Goal: Task Accomplishment & Management: Complete application form

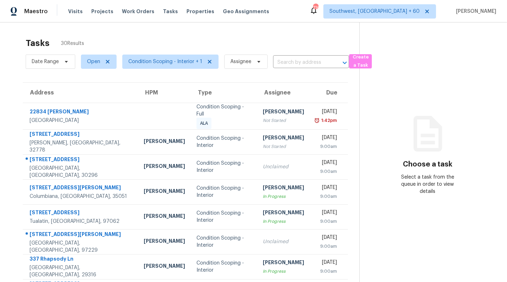
click at [221, 32] on div "Tasks 30 Results Date Range Open Condition Scoping - Interior + 1 Assignee ​ Cr…" at bounding box center [253, 197] width 507 height 351
click at [279, 66] on input "text" at bounding box center [301, 62] width 56 height 11
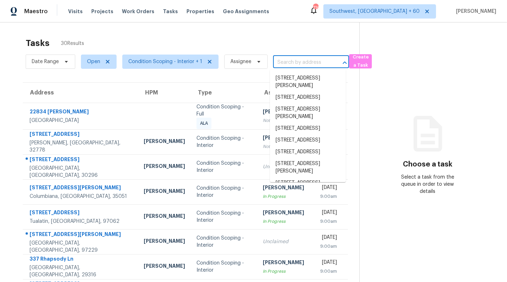
paste input "[STREET_ADDRESS]"
type input "[STREET_ADDRESS]"
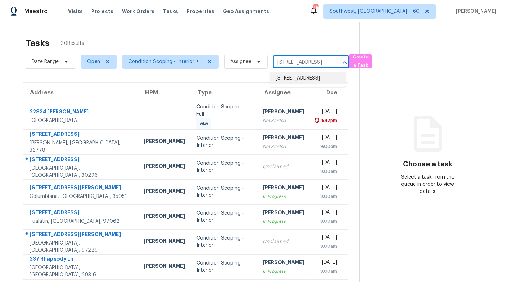
click at [295, 84] on li "[STREET_ADDRESS]" at bounding box center [308, 78] width 76 height 12
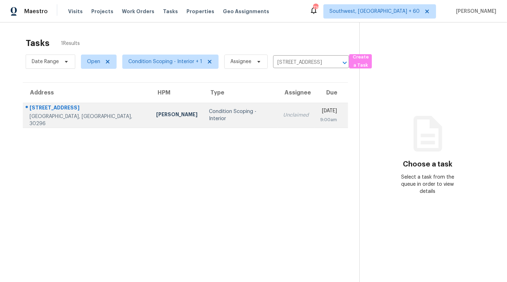
click at [320, 108] on div "Tue, Oct 14th 2025" at bounding box center [328, 111] width 17 height 9
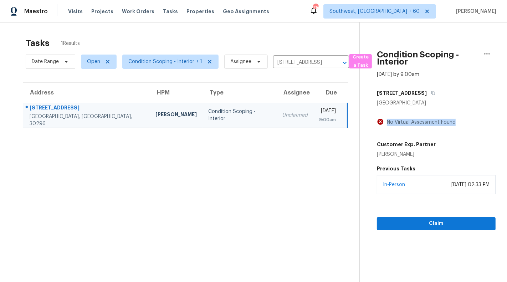
drag, startPoint x: 386, startPoint y: 124, endPoint x: 459, endPoint y: 124, distance: 73.4
click at [459, 124] on div "No Virtual Assessment Found" at bounding box center [436, 122] width 119 height 9
click at [432, 125] on div "No Virtual Assessment Found" at bounding box center [420, 122] width 72 height 7
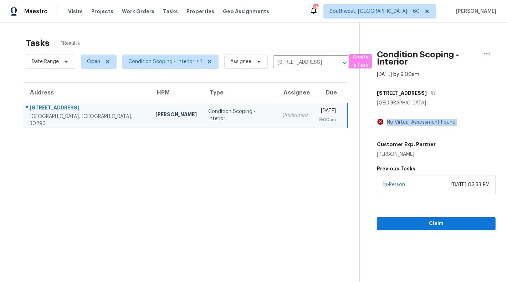
click at [432, 125] on div "No Virtual Assessment Found" at bounding box center [420, 122] width 72 height 7
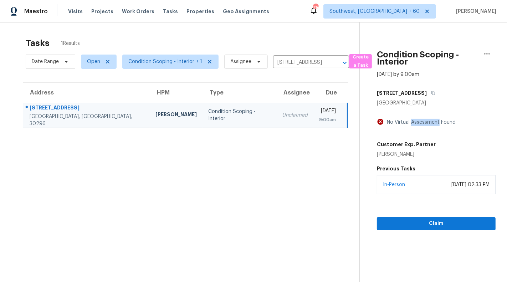
click at [432, 125] on div "No Virtual Assessment Found" at bounding box center [420, 122] width 72 height 7
click at [430, 247] on section "Condition Scoping - Interior Oct 14th 2025 by 9:00am 825 Commerce Blvd Riverdal…" at bounding box center [427, 163] width 136 height 282
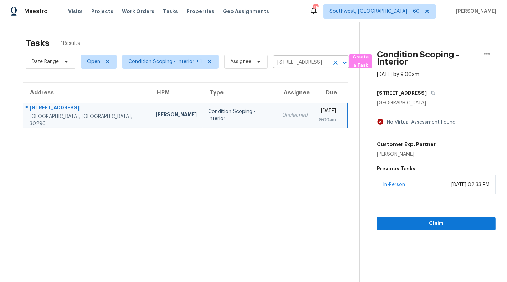
click at [315, 62] on input "[STREET_ADDRESS]" at bounding box center [301, 62] width 56 height 11
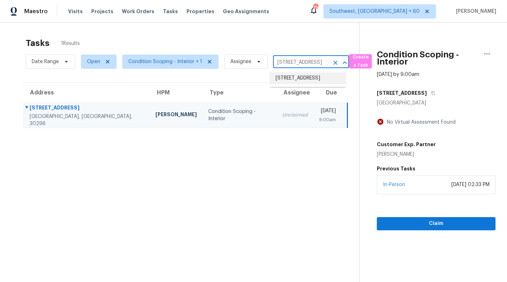
click at [310, 84] on li "[STREET_ADDRESS]" at bounding box center [308, 78] width 76 height 12
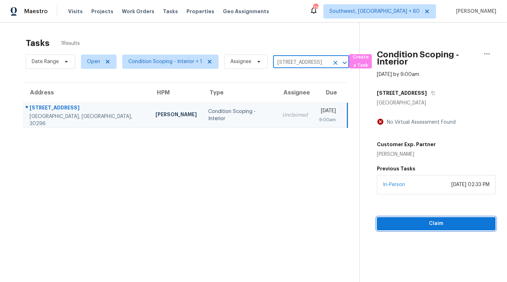
click at [431, 225] on span "Claim" at bounding box center [435, 223] width 107 height 9
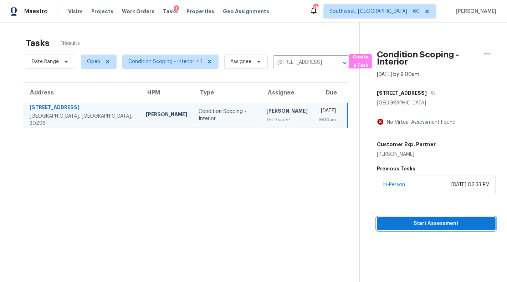
click at [431, 225] on span "Start Assessment" at bounding box center [435, 223] width 107 height 9
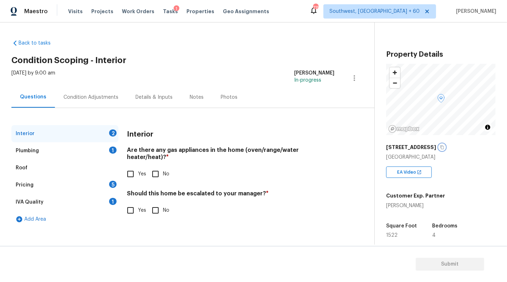
click at [441, 146] on icon "button" at bounding box center [442, 147] width 4 height 4
click at [163, 10] on span "Tasks" at bounding box center [170, 11] width 15 height 5
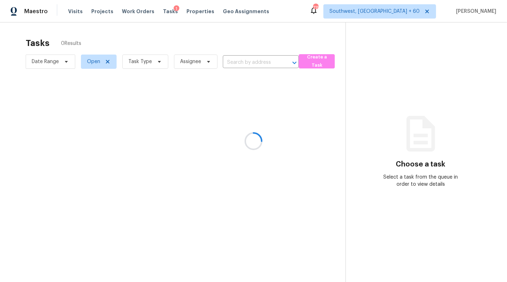
click at [244, 63] on div at bounding box center [253, 141] width 507 height 282
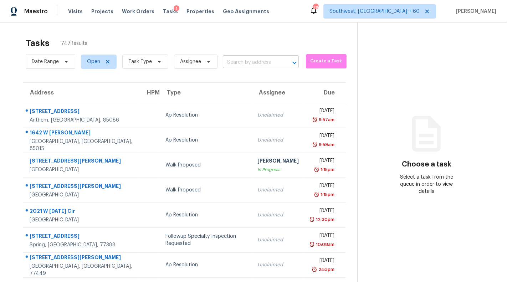
click at [244, 64] on input "text" at bounding box center [251, 62] width 56 height 11
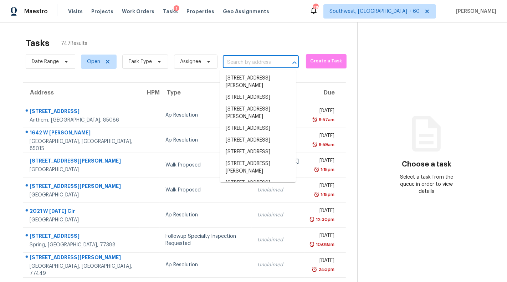
paste input "[STREET_ADDRESS]"
type input "[STREET_ADDRESS]"
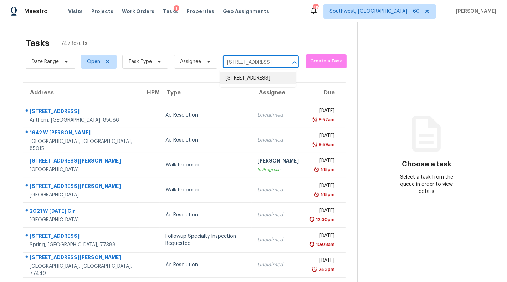
click at [250, 75] on li "[STREET_ADDRESS]" at bounding box center [258, 78] width 76 height 12
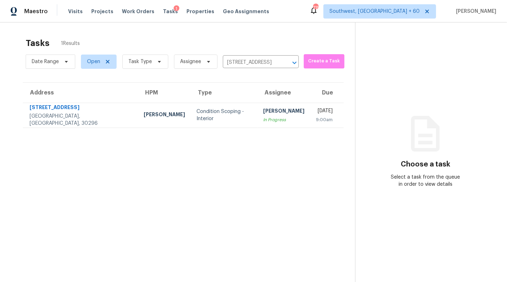
click at [266, 116] on td "Sunmathy Wilson In Progress" at bounding box center [283, 115] width 53 height 25
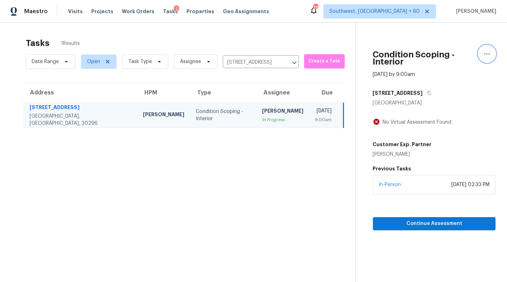
click at [488, 51] on icon "button" at bounding box center [486, 54] width 9 height 9
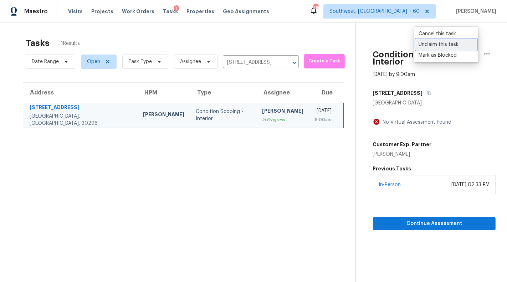
click at [441, 45] on div "Unclaim this task" at bounding box center [446, 44] width 56 height 7
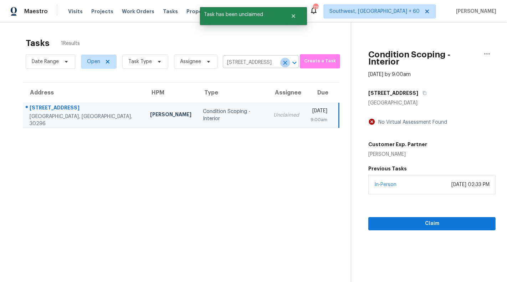
click at [283, 62] on icon "Clear" at bounding box center [285, 63] width 4 height 4
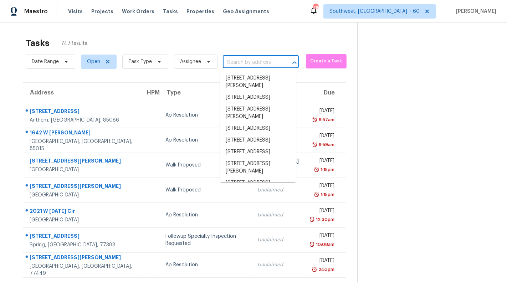
click at [237, 58] on input "text" at bounding box center [251, 62] width 56 height 11
paste input "[STREET_ADDRESS]"
type input "[STREET_ADDRESS]"
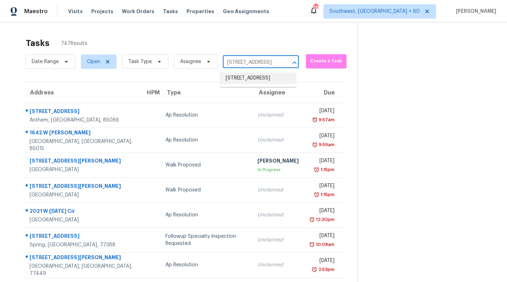
click at [253, 80] on li "[STREET_ADDRESS]" at bounding box center [258, 78] width 76 height 12
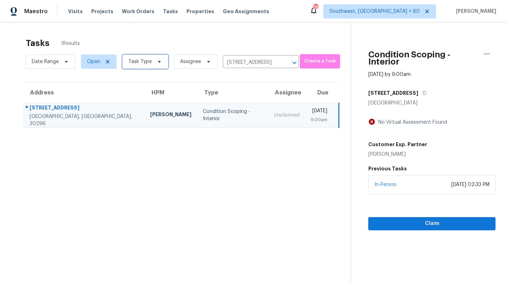
click at [145, 66] on span "Task Type" at bounding box center [145, 62] width 46 height 14
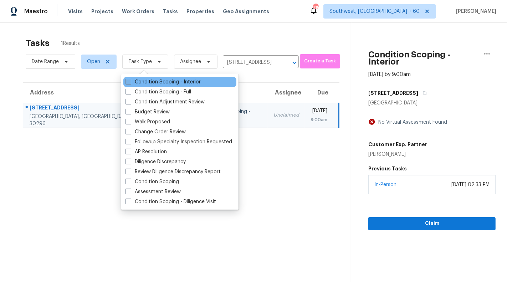
click at [162, 84] on label "Condition Scoping - Interior" at bounding box center [162, 81] width 75 height 7
click at [130, 83] on input "Condition Scoping - Interior" at bounding box center [127, 80] width 5 height 5
checkbox input "true"
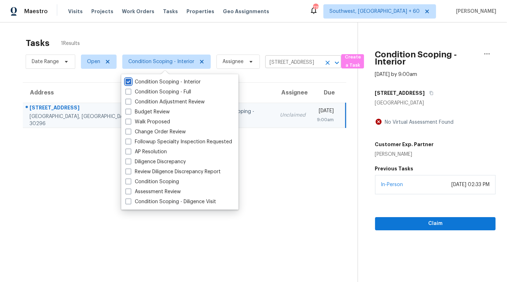
click at [328, 63] on icon "Clear" at bounding box center [327, 62] width 7 height 7
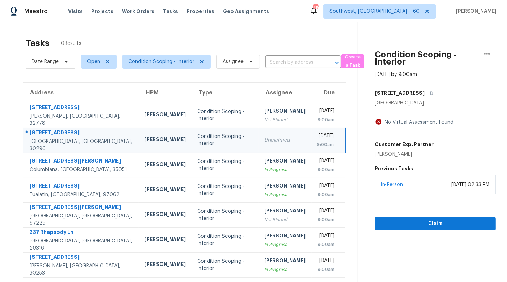
click at [264, 138] on div "Unclaimed" at bounding box center [284, 139] width 41 height 7
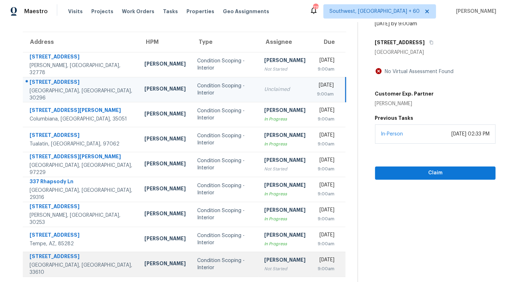
click at [259, 272] on td "Subiksha Ravichandran Not Started" at bounding box center [285, 264] width 53 height 25
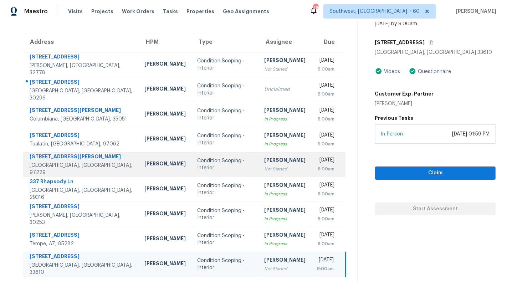
click at [264, 168] on div "Not Started" at bounding box center [284, 168] width 41 height 7
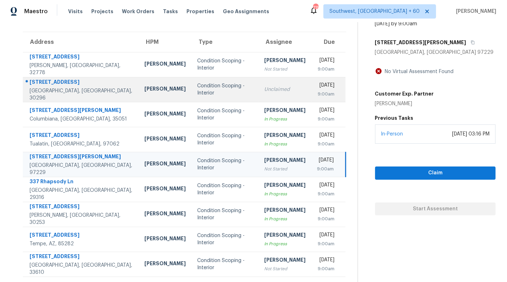
click at [259, 95] on td "Unclaimed" at bounding box center [285, 89] width 53 height 25
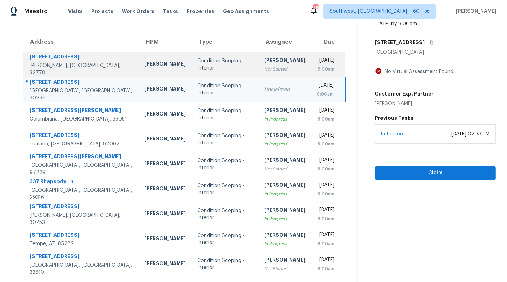
click at [264, 69] on div "Not Started" at bounding box center [284, 69] width 41 height 7
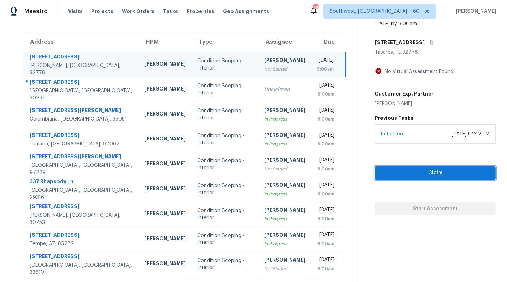
click at [401, 171] on span "Claim" at bounding box center [434, 173] width 109 height 9
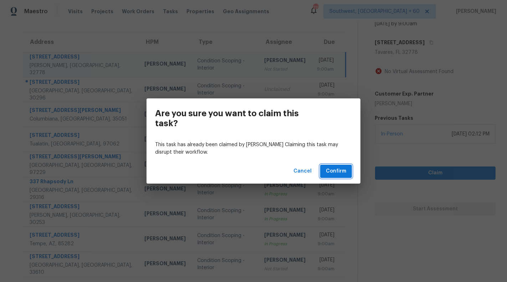
click at [337, 171] on span "Confirm" at bounding box center [336, 171] width 20 height 9
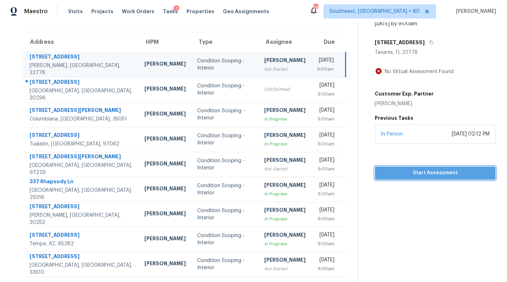
click at [395, 174] on span "Start Assessment" at bounding box center [434, 173] width 109 height 9
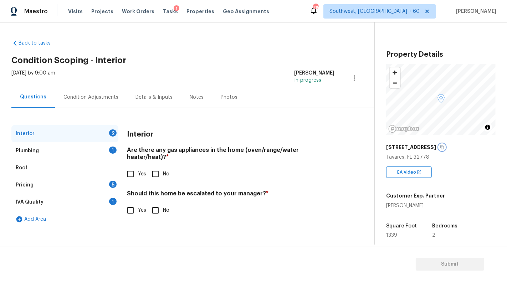
click at [439, 144] on button "button" at bounding box center [442, 147] width 6 height 6
click at [163, 10] on span "Tasks" at bounding box center [170, 11] width 15 height 5
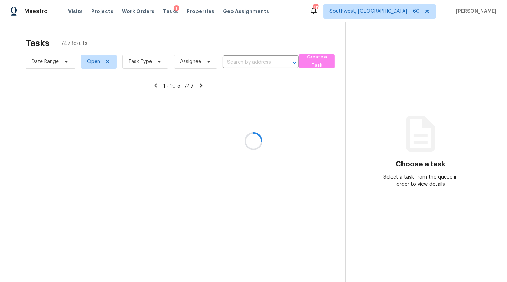
click at [238, 63] on div at bounding box center [253, 141] width 507 height 282
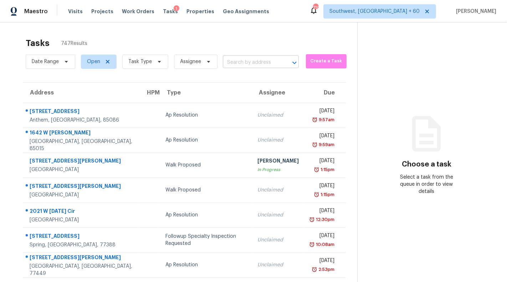
click at [237, 60] on input "text" at bounding box center [251, 62] width 56 height 11
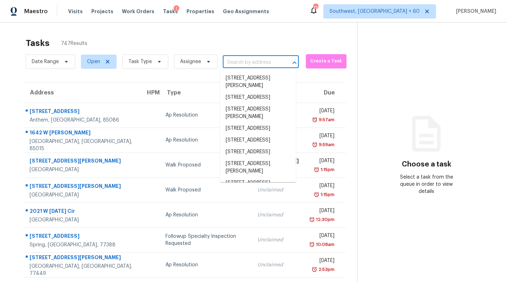
paste input "[STREET_ADDRESS][PERSON_NAME]"
type input "[STREET_ADDRESS][PERSON_NAME]"
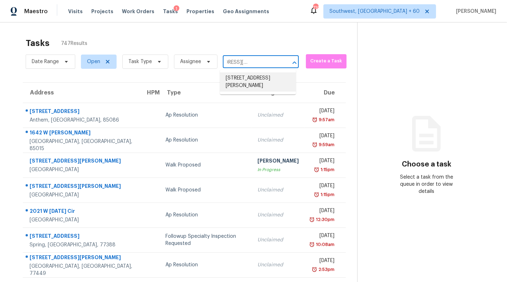
click at [247, 82] on li "[STREET_ADDRESS][PERSON_NAME]" at bounding box center [258, 81] width 76 height 19
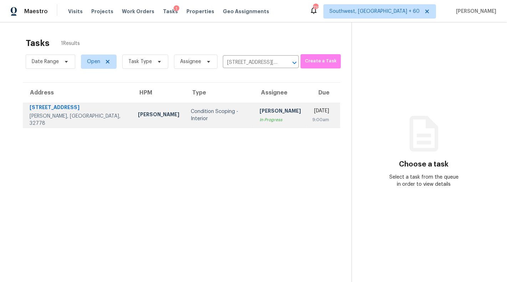
click at [312, 108] on div "Tue, Oct 14th 2025" at bounding box center [320, 111] width 17 height 9
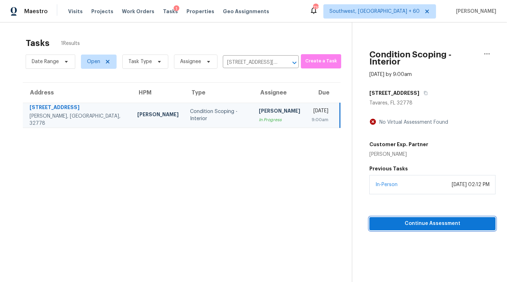
click at [432, 219] on span "Continue Assessment" at bounding box center [432, 223] width 115 height 9
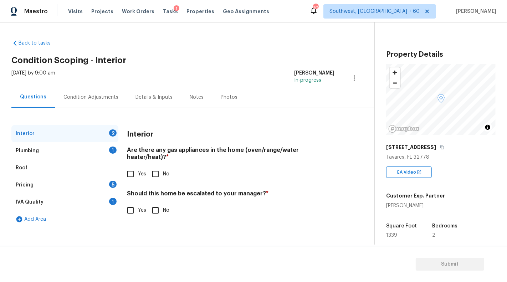
click at [153, 166] on input "No" at bounding box center [155, 173] width 15 height 15
checkbox input "true"
click at [129, 203] on input "Yes" at bounding box center [130, 210] width 15 height 15
checkbox input "true"
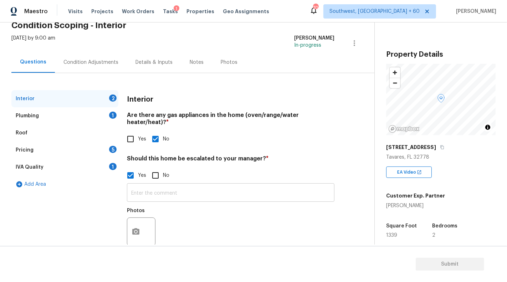
click at [166, 187] on input "text" at bounding box center [230, 193] width 207 height 17
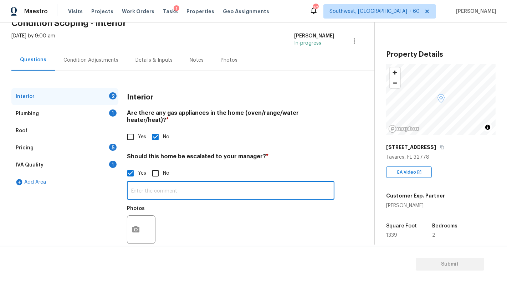
scroll to position [44, 0]
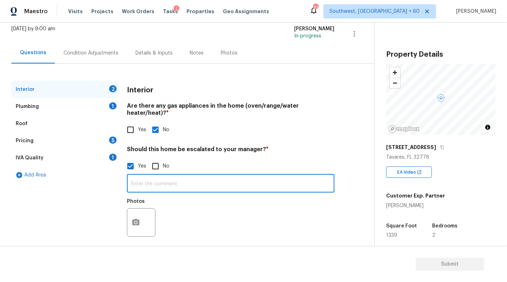
click at [207, 176] on input "text" at bounding box center [230, 184] width 207 height 17
click at [173, 181] on input "text" at bounding box center [230, 184] width 207 height 17
click at [155, 162] on input "No" at bounding box center [155, 166] width 15 height 15
checkbox input "true"
checkbox input "false"
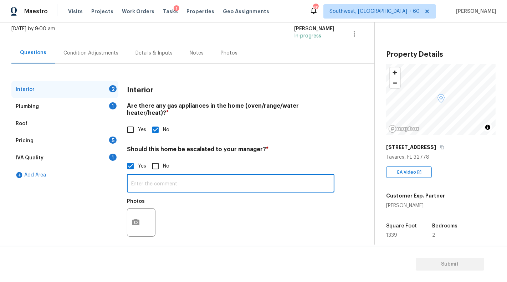
scroll to position [0, 0]
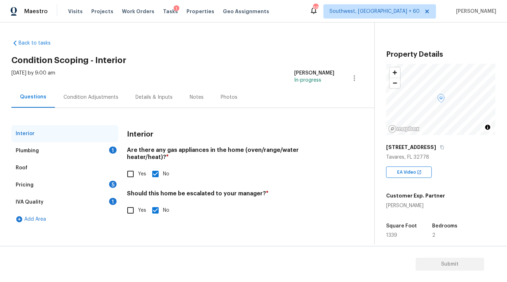
click at [22, 151] on div "Plumbing" at bounding box center [27, 150] width 23 height 7
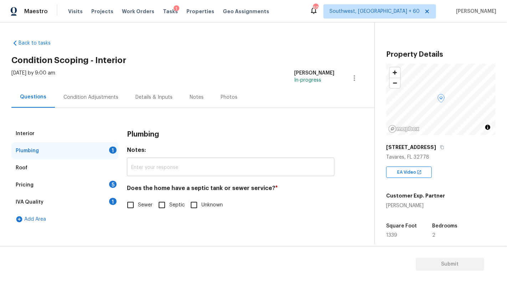
click at [167, 169] on input "text" at bounding box center [230, 167] width 207 height 17
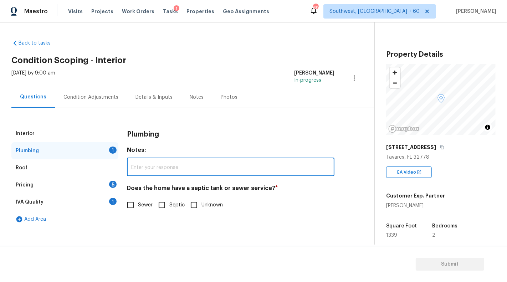
click at [181, 162] on input "text" at bounding box center [230, 167] width 207 height 17
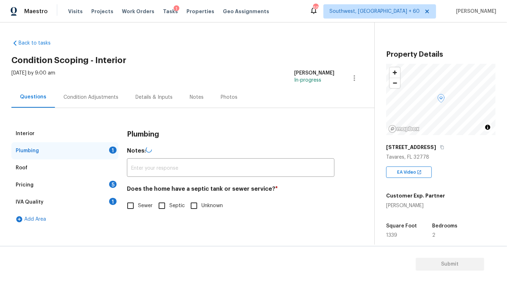
click at [227, 225] on div "Plumbing Notes: ​ Does the home have a septic tank or sewer service? * Sewer Se…" at bounding box center [230, 176] width 207 height 103
click at [189, 208] on input "Unknown" at bounding box center [193, 204] width 15 height 15
checkbox input "true"
click at [24, 168] on div "Roof" at bounding box center [22, 167] width 12 height 7
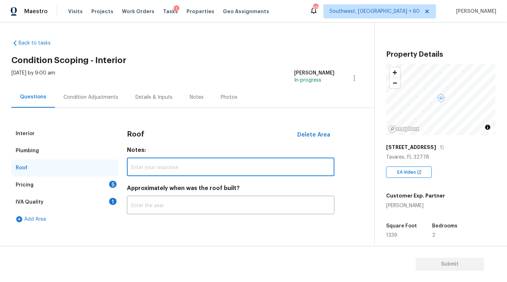
click at [212, 160] on input "text" at bounding box center [230, 167] width 207 height 17
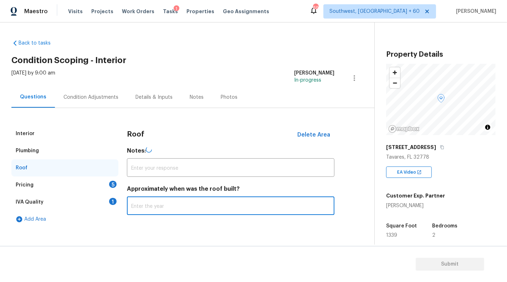
click at [187, 206] on input "text" at bounding box center [230, 206] width 207 height 17
click at [187, 206] on input "text" at bounding box center [230, 205] width 207 height 17
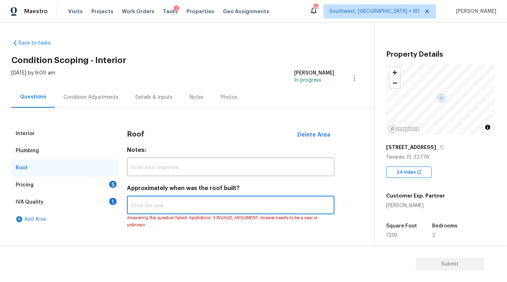
click at [199, 135] on div "Roof Delete Area" at bounding box center [230, 134] width 207 height 19
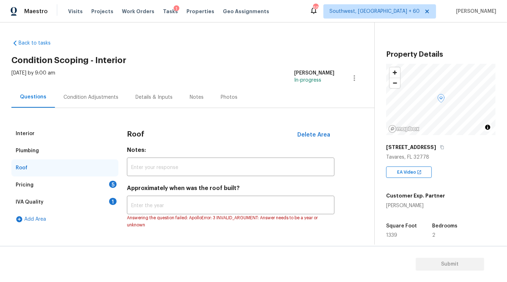
click at [30, 180] on div "Pricing 5" at bounding box center [64, 184] width 107 height 17
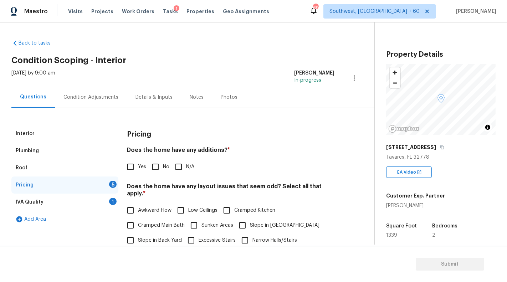
click at [29, 165] on div "Roof" at bounding box center [64, 167] width 107 height 17
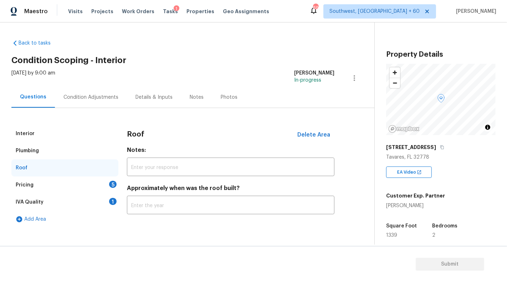
click at [53, 185] on div "Pricing 5" at bounding box center [64, 184] width 107 height 17
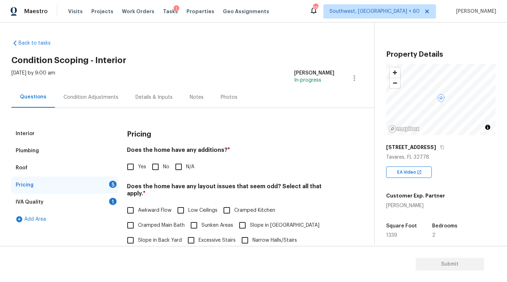
click at [154, 165] on input "No" at bounding box center [155, 166] width 15 height 15
checkbox input "true"
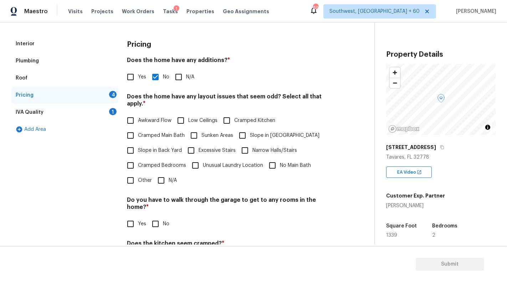
scroll to position [87, 0]
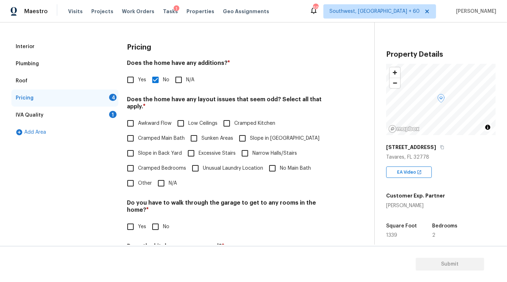
click at [159, 176] on input "N/A" at bounding box center [161, 183] width 15 height 15
checkbox input "true"
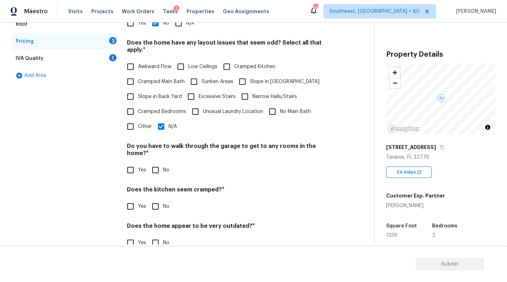
scroll to position [145, 0]
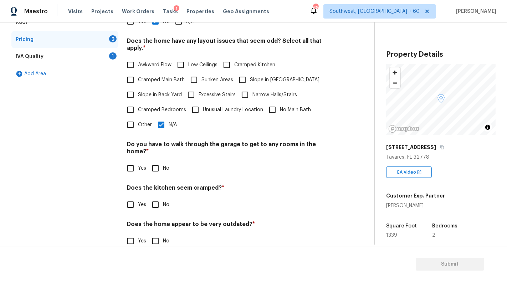
drag, startPoint x: 123, startPoint y: 133, endPoint x: 341, endPoint y: 138, distance: 217.7
click at [341, 138] on div "Interior Plumbing Roof Pricing 3 IVA Quality 1 Add Area Pricing Does the home h…" at bounding box center [184, 118] width 346 height 277
click at [147, 143] on h4 "Do you have to walk through the garage to get to any rooms in the home? *" at bounding box center [230, 149] width 207 height 17
click at [152, 161] on input "No" at bounding box center [155, 168] width 15 height 15
checkbox input "true"
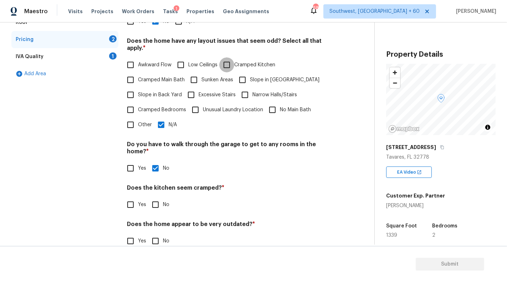
click at [230, 57] on input "Cramped Kitchen" at bounding box center [226, 64] width 15 height 15
checkbox input "true"
click at [160, 118] on input "N/A" at bounding box center [161, 124] width 15 height 15
checkbox input "false"
click at [125, 197] on input "Yes" at bounding box center [130, 204] width 15 height 15
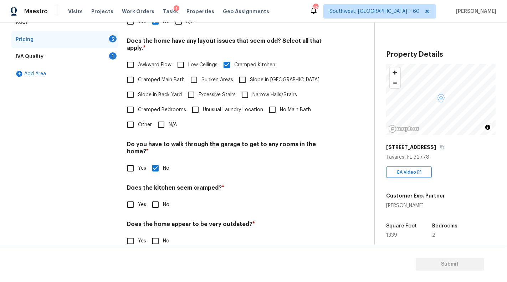
checkbox input "true"
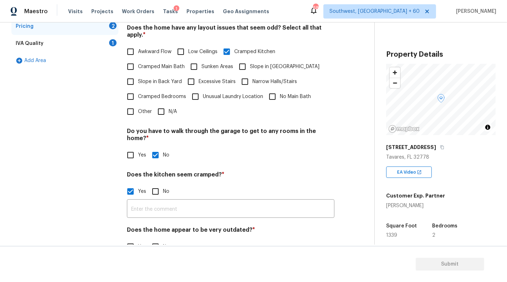
scroll to position [165, 0]
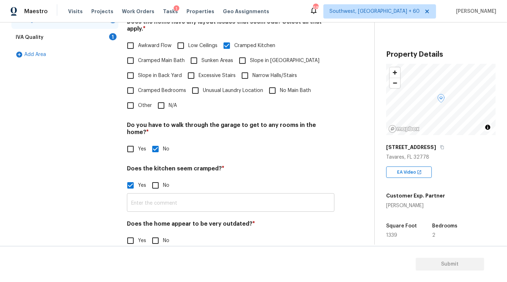
click at [229, 195] on input "text" at bounding box center [230, 203] width 207 height 17
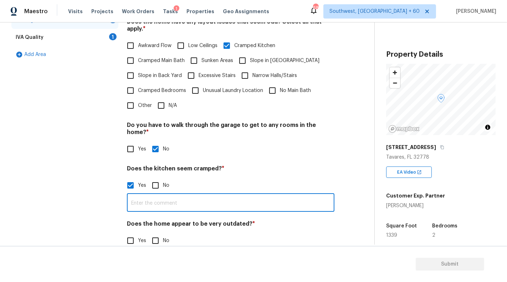
click at [98, 201] on div "Interior Plumbing Roof Pricing 2 IVA Quality 1 Add Area" at bounding box center [64, 108] width 107 height 296
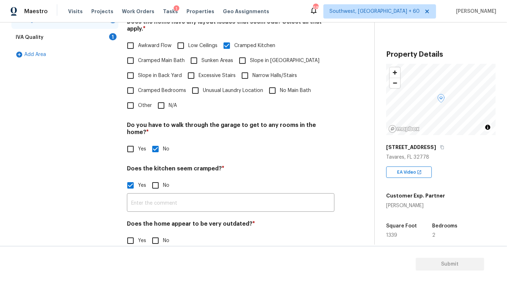
drag, startPoint x: 123, startPoint y: 212, endPoint x: 259, endPoint y: 214, distance: 136.5
click at [259, 214] on div "Interior Plumbing Roof Pricing 2 IVA Quality 1 Add Area Pricing Does the home h…" at bounding box center [184, 108] width 346 height 296
click at [259, 220] on h4 "Does the home appear to be very outdated? *" at bounding box center [230, 225] width 207 height 10
click at [156, 233] on input "No" at bounding box center [155, 240] width 15 height 15
checkbox input "true"
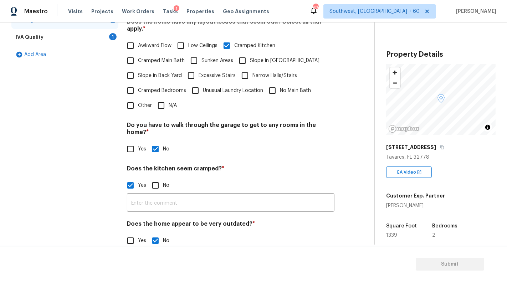
scroll to position [29, 0]
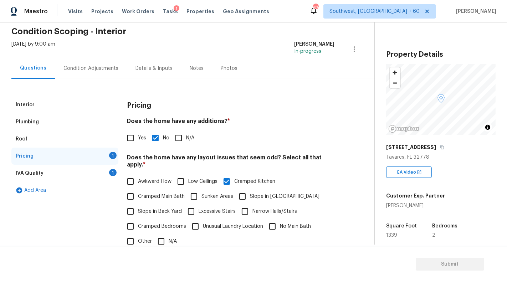
click at [36, 176] on div "IVA Quality" at bounding box center [30, 173] width 28 height 7
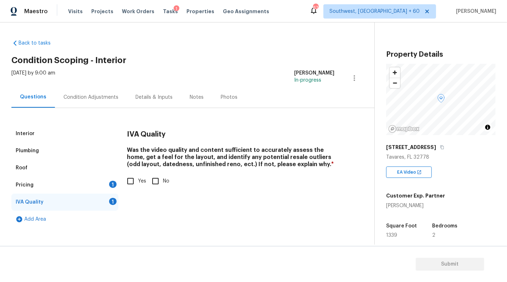
click at [47, 185] on div "Pricing 1" at bounding box center [64, 184] width 107 height 17
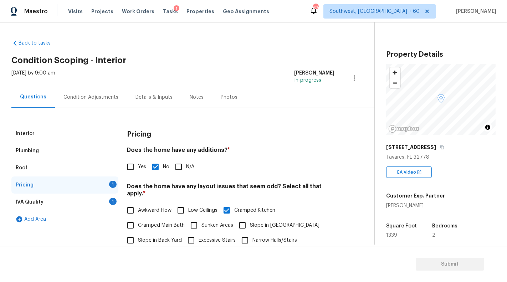
click at [25, 204] on div "IVA Quality" at bounding box center [30, 201] width 28 height 7
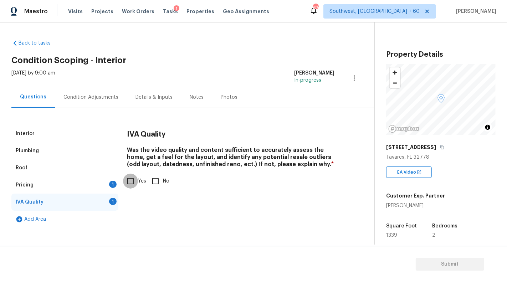
click at [134, 185] on input "Yes" at bounding box center [130, 180] width 15 height 15
checkbox input "true"
click at [42, 218] on div "Add Area" at bounding box center [64, 219] width 107 height 17
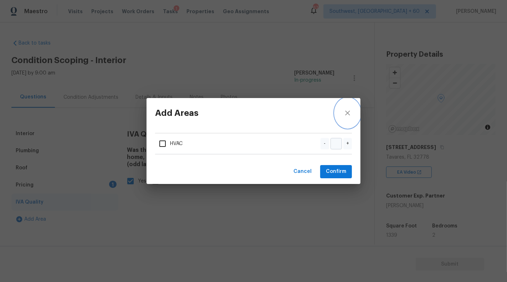
click at [344, 113] on icon "close" at bounding box center [347, 113] width 9 height 9
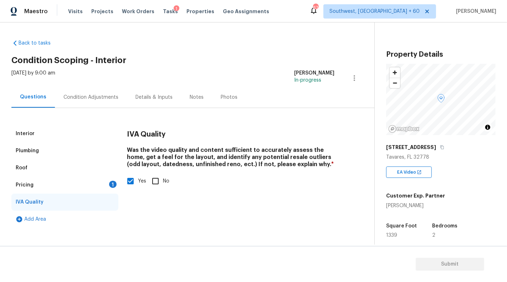
click at [84, 185] on div "Pricing 1" at bounding box center [64, 184] width 107 height 17
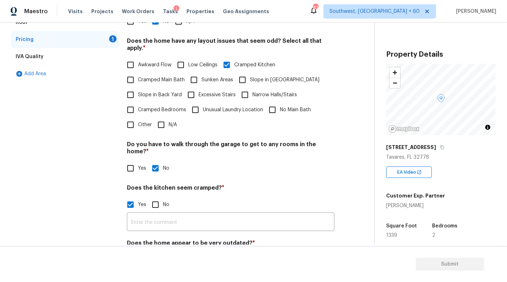
scroll to position [165, 0]
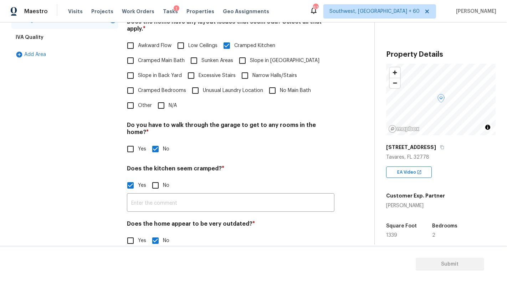
click at [156, 178] on input "No" at bounding box center [155, 185] width 15 height 15
checkbox input "true"
checkbox input "false"
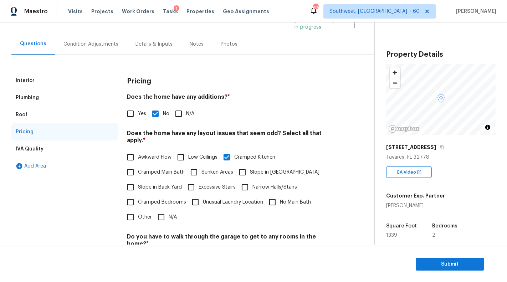
scroll to position [0, 0]
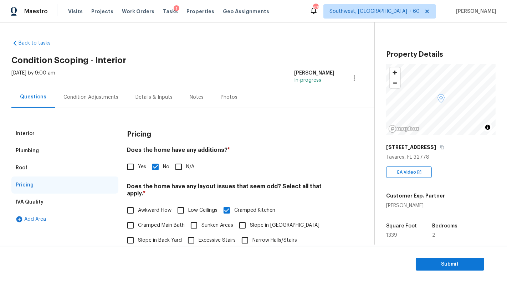
click at [96, 95] on div "Condition Adjustments" at bounding box center [90, 97] width 55 height 7
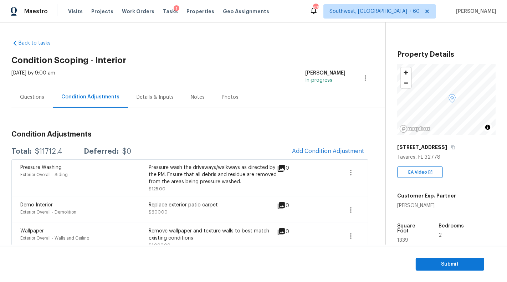
click at [158, 99] on div "Details & Inputs" at bounding box center [154, 97] width 37 height 7
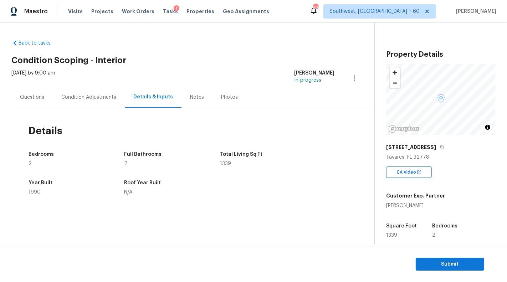
click at [194, 100] on div "Notes" at bounding box center [197, 97] width 14 height 7
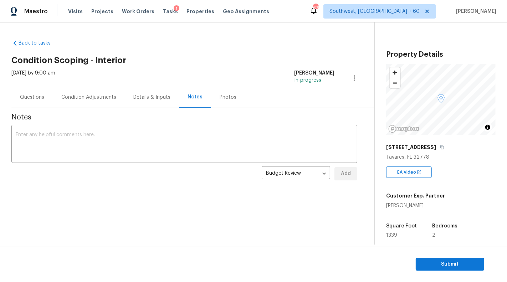
click at [228, 100] on div "Photos" at bounding box center [227, 97] width 17 height 7
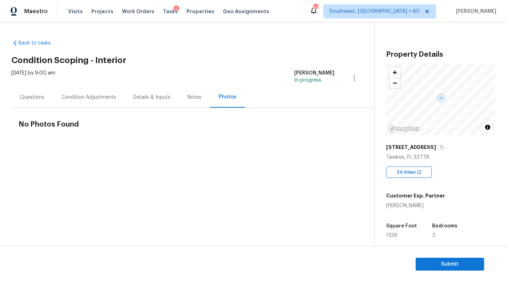
click at [125, 98] on div "Details & Inputs" at bounding box center [152, 97] width 54 height 21
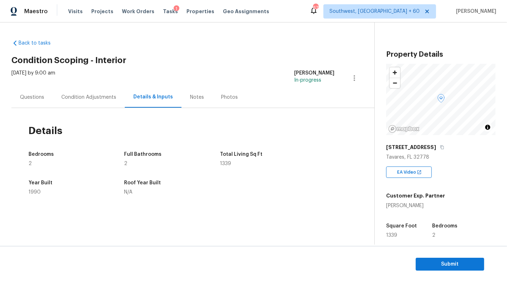
click at [102, 98] on div "Condition Adjustments" at bounding box center [88, 97] width 55 height 7
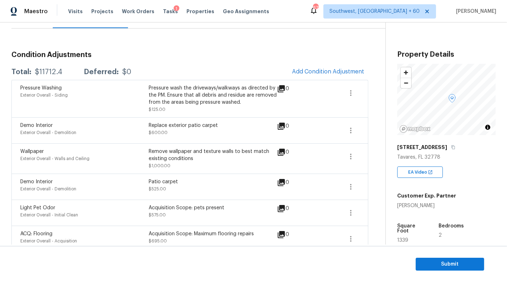
scroll to position [84, 0]
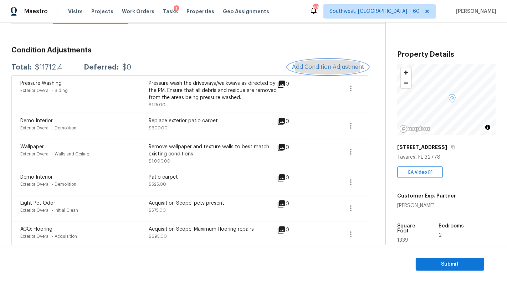
click at [328, 68] on span "Add Condition Adjustment" at bounding box center [328, 67] width 72 height 6
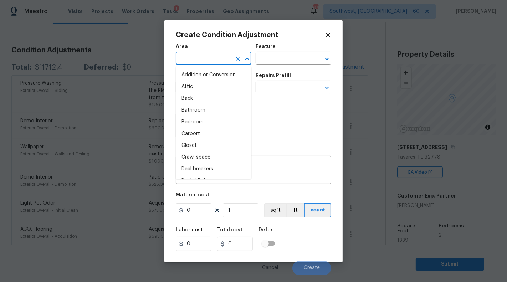
click at [211, 63] on input "text" at bounding box center [204, 58] width 56 height 11
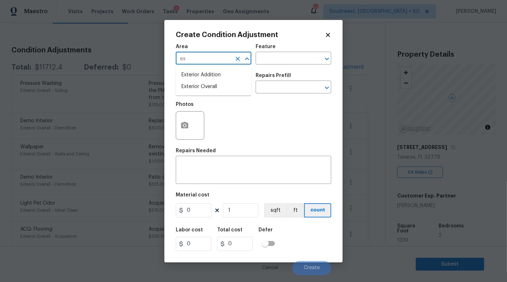
type input "e"
click at [206, 85] on li "Interior Overall" at bounding box center [214, 87] width 76 height 12
type input "Interior Overall"
click at [272, 63] on input "text" at bounding box center [283, 58] width 56 height 11
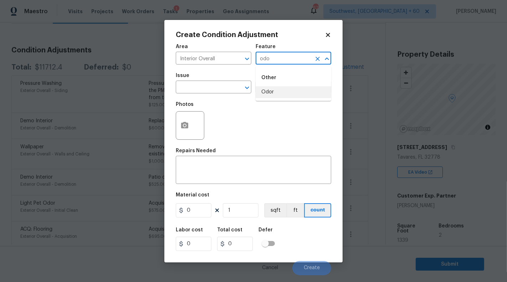
type input "odo"
click at [293, 58] on input "text" at bounding box center [283, 58] width 56 height 11
click at [268, 97] on li "Odor" at bounding box center [293, 92] width 76 height 12
type input "Odor"
click at [205, 89] on input "text" at bounding box center [204, 87] width 56 height 11
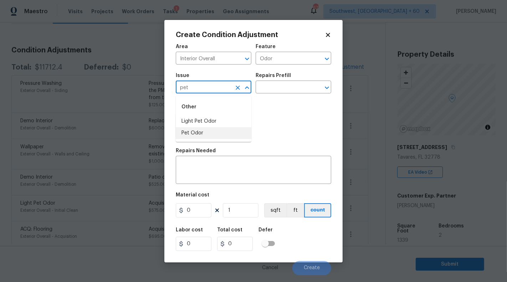
click at [199, 134] on li "Pet Odor" at bounding box center [214, 133] width 76 height 12
type input "Pet Odor"
click at [293, 76] on div "Repairs Prefill" at bounding box center [293, 77] width 76 height 9
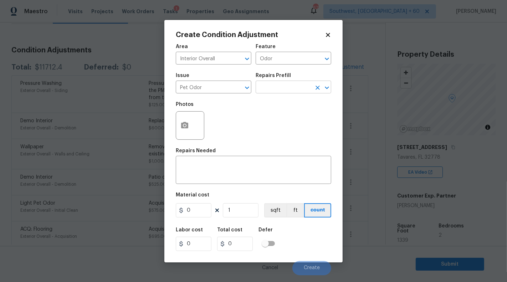
click at [292, 84] on input "text" at bounding box center [283, 87] width 56 height 11
click at [289, 90] on input "text" at bounding box center [283, 87] width 56 height 11
click at [245, 116] on div "Photos" at bounding box center [253, 121] width 155 height 46
click at [274, 85] on input "text" at bounding box center [283, 87] width 56 height 11
click at [254, 126] on div "Photos" at bounding box center [253, 121] width 155 height 46
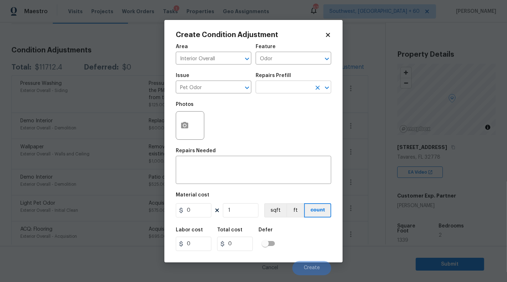
click at [301, 93] on input "text" at bounding box center [283, 87] width 56 height 11
click at [214, 180] on div "x ​" at bounding box center [253, 170] width 155 height 26
click at [207, 171] on textarea at bounding box center [253, 170] width 147 height 15
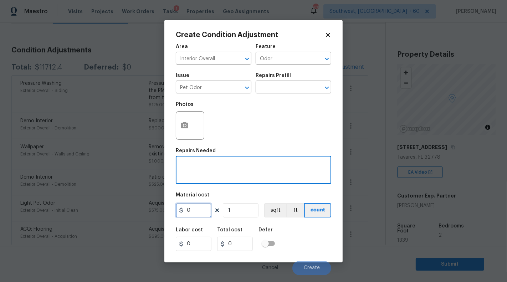
click at [198, 211] on input "0" at bounding box center [194, 210] width 36 height 14
type input "1500"
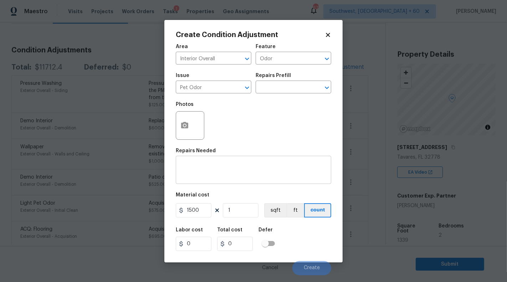
type input "1500"
click at [216, 179] on div "x ​" at bounding box center [253, 170] width 155 height 26
click at [209, 169] on textarea at bounding box center [253, 170] width 147 height 15
click at [255, 163] on div "x ​" at bounding box center [253, 170] width 155 height 26
click at [275, 92] on input "text" at bounding box center [283, 87] width 56 height 11
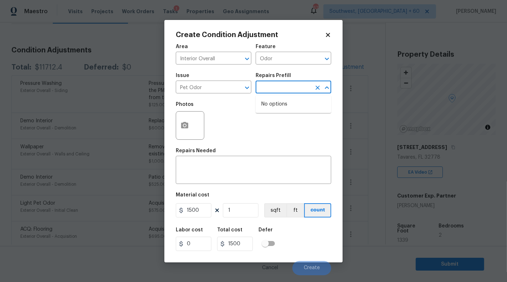
click at [232, 118] on div "Photos" at bounding box center [253, 121] width 155 height 46
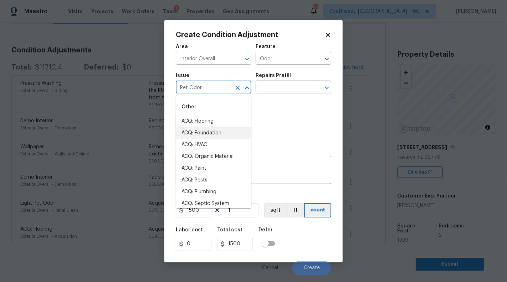
click at [226, 86] on input "Pet Odor" at bounding box center [204, 87] width 56 height 11
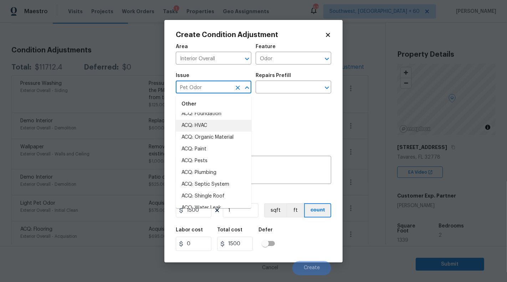
scroll to position [0, 0]
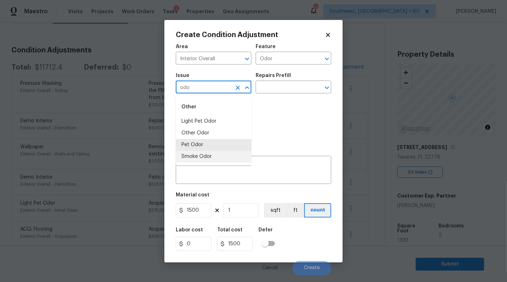
type input "Pet Odor"
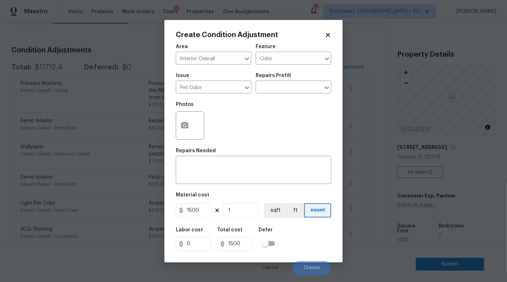
click at [328, 36] on icon at bounding box center [328, 35] width 4 height 4
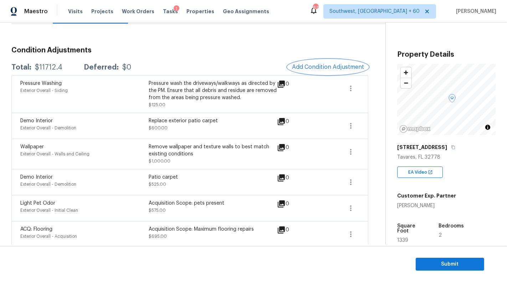
click at [318, 70] on button "Add Condition Adjustment" at bounding box center [327, 66] width 81 height 15
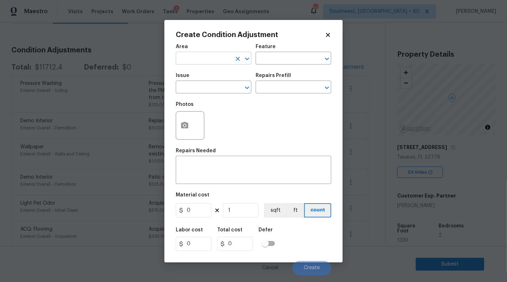
click at [217, 62] on input "text" at bounding box center [204, 58] width 56 height 11
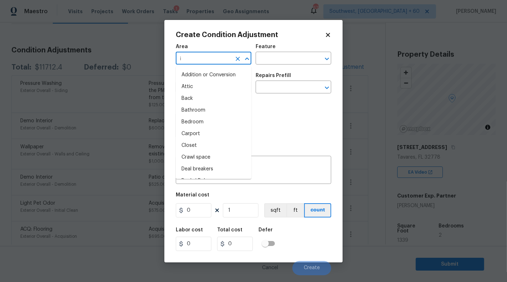
type input "in"
type input "t"
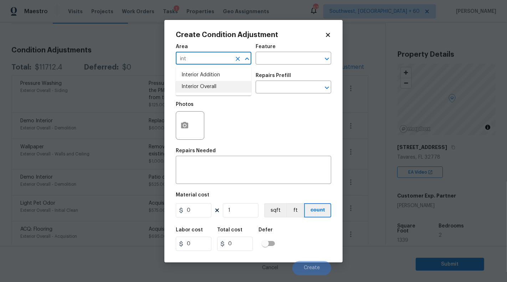
click at [218, 87] on li "Interior Overall" at bounding box center [214, 87] width 76 height 12
type input "Interior Overall"
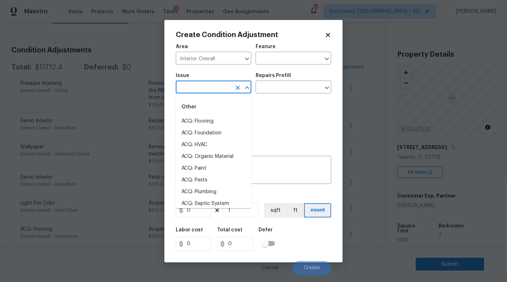
click at [208, 90] on input "text" at bounding box center [204, 87] width 56 height 11
click at [217, 159] on li "Pet Odor" at bounding box center [214, 157] width 76 height 12
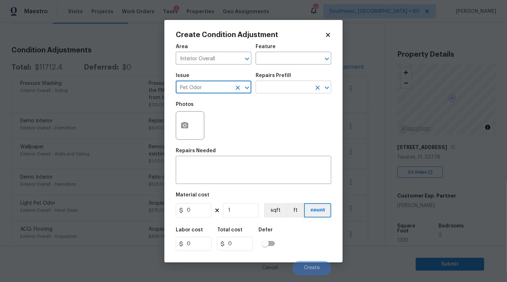
type input "Pet Odor"
click at [291, 89] on input "text" at bounding box center [283, 87] width 56 height 11
click at [232, 170] on textarea at bounding box center [253, 170] width 147 height 15
click at [197, 209] on input "0" at bounding box center [194, 210] width 36 height 14
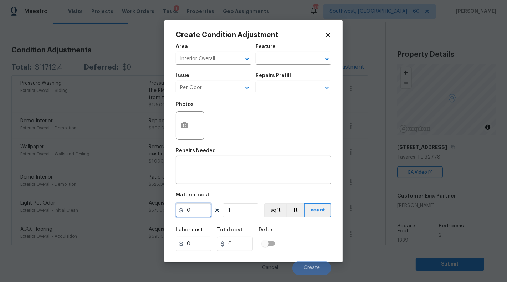
type input "0"
click at [207, 177] on textarea at bounding box center [253, 170] width 147 height 15
click at [324, 35] on h2 "Create Condition Adjustment" at bounding box center [250, 34] width 149 height 7
click at [332, 40] on div "Create Condition Adjustment Area Interior Overall ​ Feature ​ Issue Pet Odor ​ …" at bounding box center [253, 141] width 178 height 242
click at [331, 39] on div "Create Condition Adjustment Area Interior Overall ​ Feature ​ Issue Pet Odor ​ …" at bounding box center [253, 141] width 178 height 242
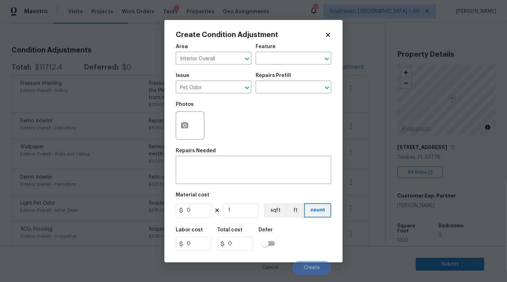
click at [327, 34] on icon at bounding box center [328, 35] width 4 height 4
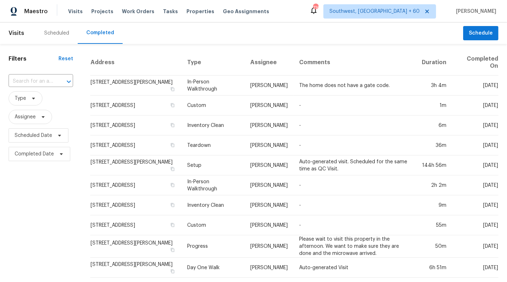
click at [15, 36] on span "Visits" at bounding box center [17, 33] width 16 height 16
click at [15, 33] on span "Visits" at bounding box center [17, 33] width 16 height 16
click at [21, 81] on input "text" at bounding box center [31, 81] width 45 height 11
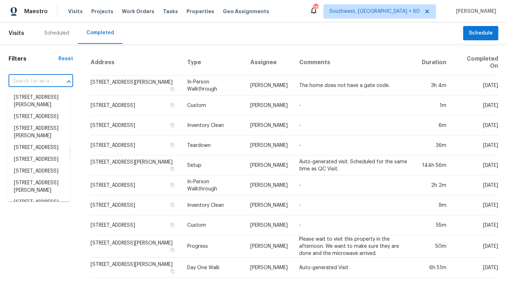
paste input "[STREET_ADDRESS]"
type input "[STREET_ADDRESS]"
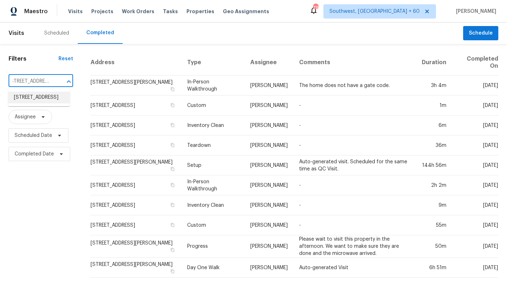
click at [35, 102] on li "[STREET_ADDRESS]" at bounding box center [39, 98] width 62 height 12
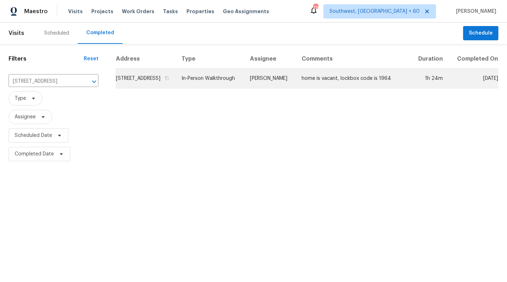
click at [318, 83] on td "home is vacant, lockbox code is 1964" at bounding box center [353, 78] width 115 height 20
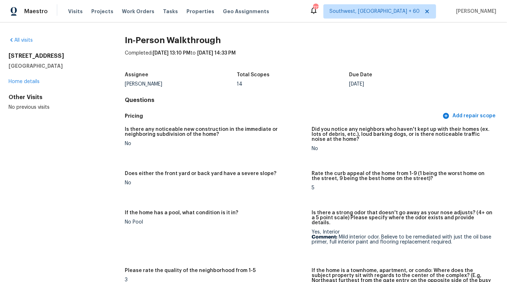
click at [68, 15] on div "Visits Projects Work Orders Tasks Properties Geo Assignments" at bounding box center [172, 11] width 209 height 14
click at [74, 10] on span "Visits" at bounding box center [75, 11] width 15 height 7
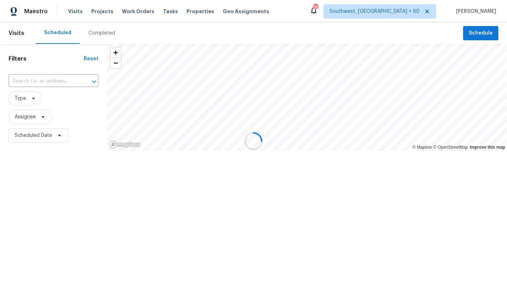
click at [23, 82] on div at bounding box center [253, 141] width 507 height 282
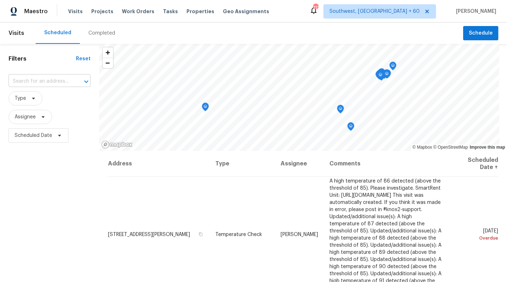
click at [17, 78] on input "text" at bounding box center [40, 81] width 62 height 11
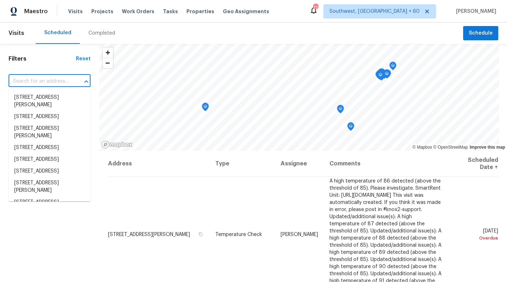
paste input "[STREET_ADDRESS][PERSON_NAME]"
type input "[STREET_ADDRESS][PERSON_NAME]"
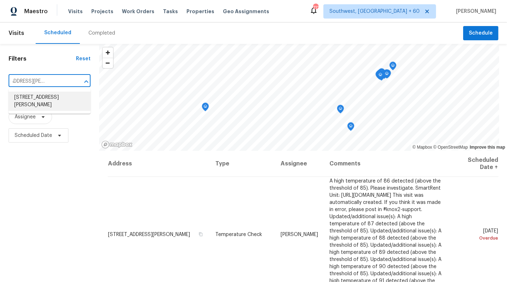
click at [28, 102] on li "[STREET_ADDRESS][PERSON_NAME]" at bounding box center [50, 101] width 82 height 19
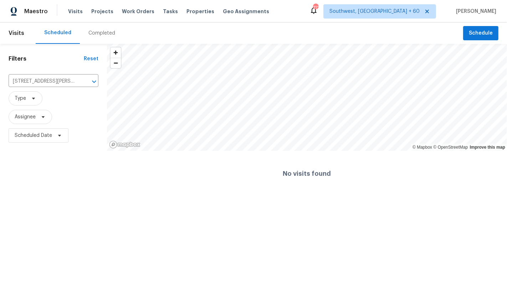
click at [23, 35] on span "Visits" at bounding box center [17, 33] width 16 height 16
click at [15, 36] on span "Visits" at bounding box center [17, 33] width 16 height 16
click at [157, 196] on html "Maestro Visits Projects Work Orders Tasks Properties Geo Assignments 712 Southw…" at bounding box center [253, 98] width 507 height 196
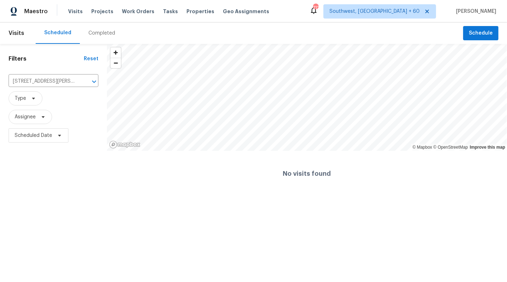
click at [18, 33] on span "Visits" at bounding box center [17, 33] width 16 height 16
click at [74, 13] on span "Visits" at bounding box center [75, 11] width 15 height 7
click at [15, 33] on span "Visits" at bounding box center [17, 33] width 16 height 16
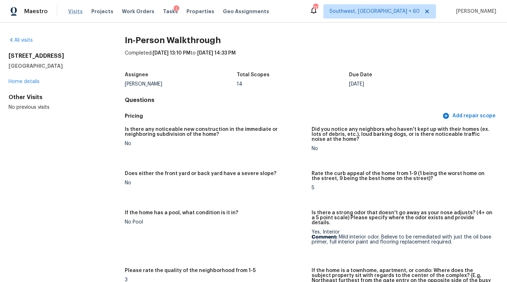
click at [73, 10] on span "Visits" at bounding box center [75, 11] width 15 height 7
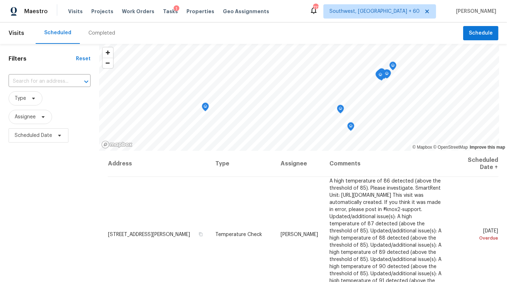
click at [17, 39] on span "Visits" at bounding box center [17, 33] width 16 height 16
click at [15, 36] on span "Visits" at bounding box center [17, 33] width 16 height 16
click at [29, 73] on div "Filters Reset ​ Type Assignee Scheduled Date" at bounding box center [49, 210] width 99 height 332
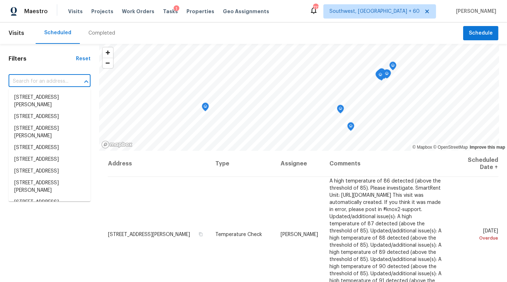
click at [29, 77] on input "text" at bounding box center [40, 81] width 62 height 11
paste input "138 Baytree Blvd, Tavares, FL 32778"
type input "138 Baytree Blvd, Tavares, FL 32778"
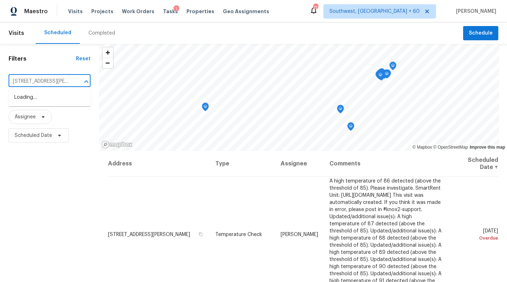
scroll to position [0, 24]
click at [34, 104] on li "138 Baytree Blvd, Tavares, FL 32778" at bounding box center [50, 101] width 82 height 19
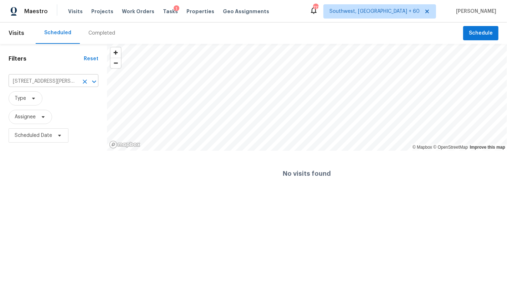
click at [48, 82] on input "138 Baytree Blvd, Tavares, FL 32778" at bounding box center [44, 81] width 70 height 11
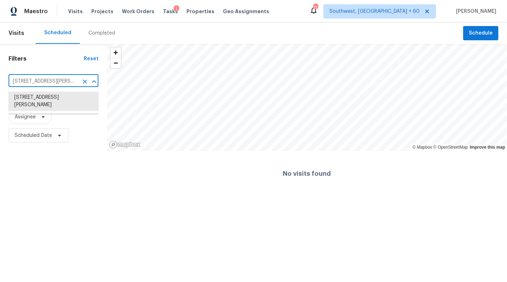
click at [14, 40] on span "Visits" at bounding box center [17, 33] width 16 height 16
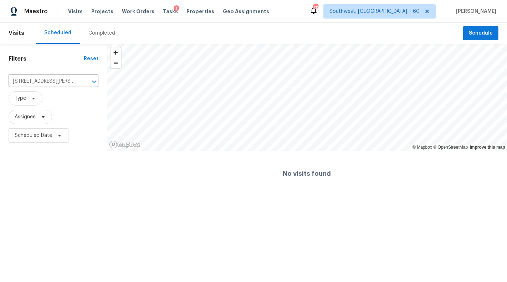
click at [12, 31] on span "Visits" at bounding box center [17, 33] width 16 height 16
click at [19, 38] on span "Visits" at bounding box center [17, 33] width 16 height 16
click at [95, 27] on div "Completed" at bounding box center [102, 32] width 44 height 21
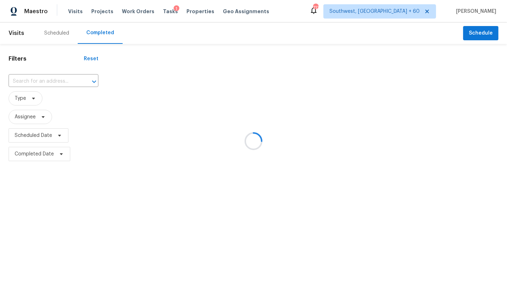
click at [1, 34] on div at bounding box center [253, 141] width 507 height 282
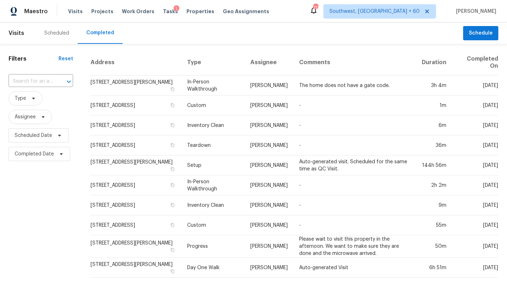
click at [16, 34] on span "Visits" at bounding box center [17, 33] width 16 height 16
click at [56, 37] on div "Scheduled" at bounding box center [57, 32] width 42 height 21
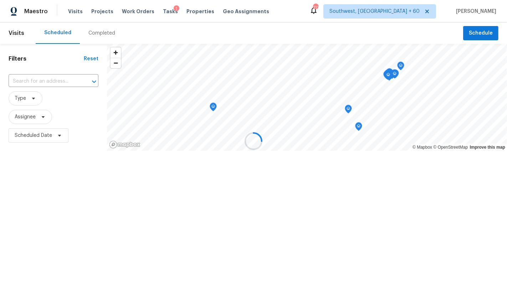
click at [15, 35] on div at bounding box center [253, 141] width 507 height 282
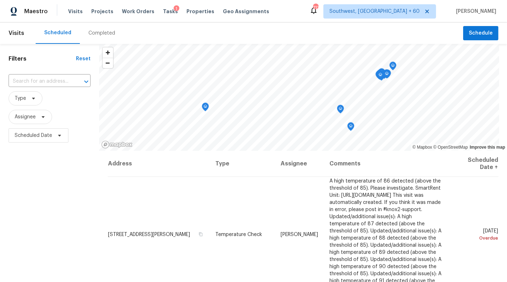
click at [15, 35] on span "Visits" at bounding box center [17, 33] width 16 height 16
click at [163, 11] on span "Tasks" at bounding box center [170, 11] width 15 height 5
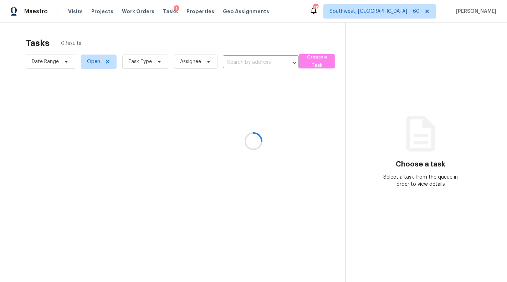
click at [70, 11] on div at bounding box center [253, 141] width 507 height 282
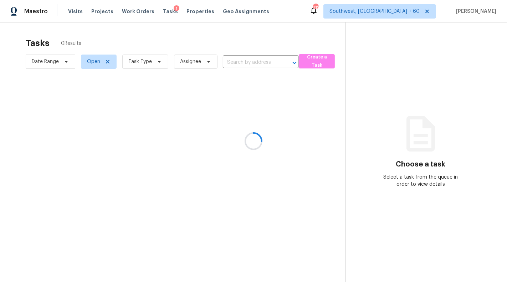
click at [70, 11] on div at bounding box center [253, 141] width 507 height 282
click at [87, 15] on div at bounding box center [253, 141] width 507 height 282
click at [75, 15] on div at bounding box center [253, 141] width 507 height 282
click at [76, 16] on div at bounding box center [253, 141] width 507 height 282
click at [75, 12] on div at bounding box center [253, 141] width 507 height 282
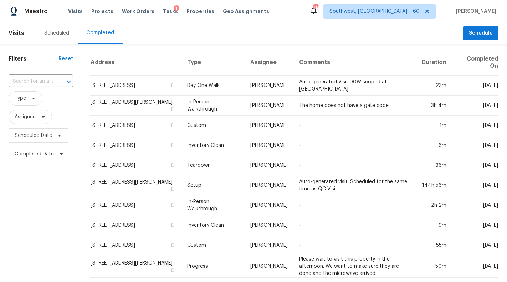
click at [280, 9] on div "Maestro Visits Projects Work Orders Tasks 1 Properties Geo Assignments [GEOGRAP…" at bounding box center [253, 11] width 507 height 22
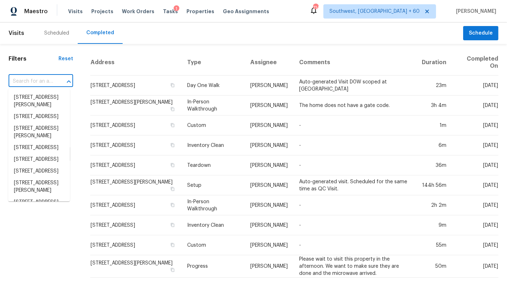
click at [22, 80] on input "text" at bounding box center [31, 81] width 45 height 11
click at [16, 37] on span "Visits" at bounding box center [17, 33] width 16 height 16
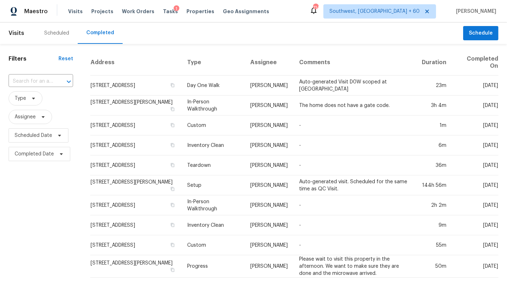
click at [15, 33] on span "Visits" at bounding box center [17, 33] width 16 height 16
click at [68, 10] on span "Visits" at bounding box center [75, 11] width 15 height 7
click at [71, 13] on span "Visits" at bounding box center [75, 11] width 15 height 7
click at [79, 12] on span "Visits" at bounding box center [75, 11] width 15 height 7
click at [74, 13] on span "Visits" at bounding box center [75, 11] width 15 height 7
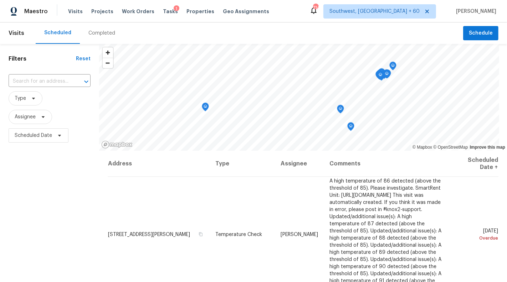
click at [38, 75] on div "​" at bounding box center [50, 81] width 82 height 15
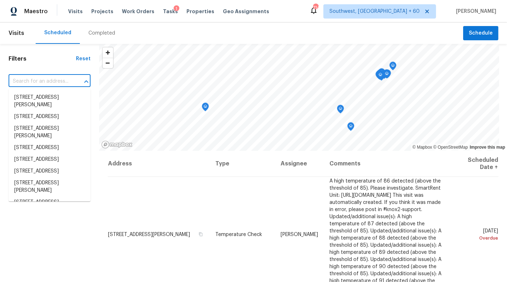
paste input "[STREET_ADDRESS][PERSON_NAME]"
type input "[STREET_ADDRESS][PERSON_NAME]"
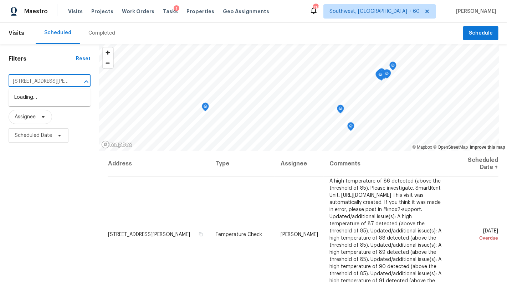
scroll to position [0, 24]
click at [41, 95] on li "[STREET_ADDRESS][PERSON_NAME]" at bounding box center [50, 101] width 82 height 19
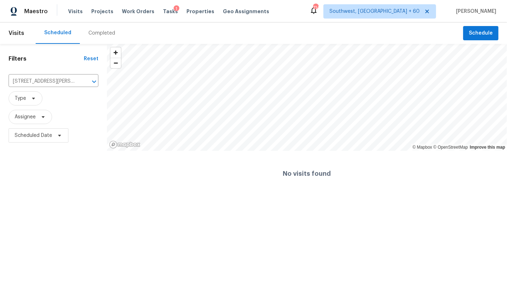
click at [6, 35] on header "Visits Scheduled Completed Schedule" at bounding box center [253, 32] width 507 height 21
click at [15, 35] on span "Visits" at bounding box center [17, 33] width 16 height 16
click at [341, 196] on html "Maestro Visits Projects Work Orders Tasks 1 Properties Geo Assignments 714 Sout…" at bounding box center [253, 98] width 507 height 196
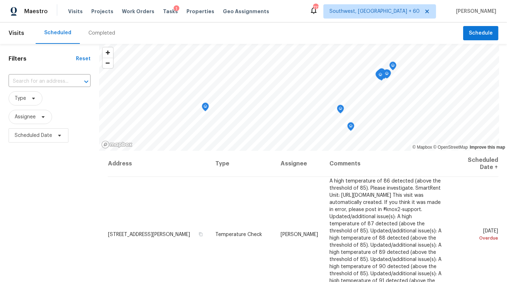
click at [96, 36] on div "Completed" at bounding box center [101, 33] width 27 height 7
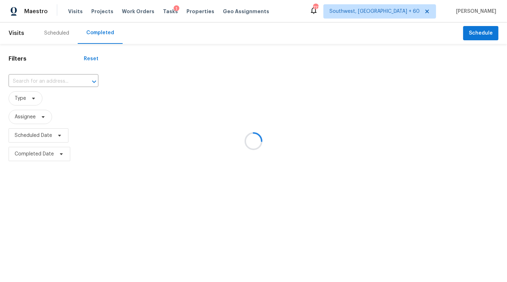
click at [40, 80] on div at bounding box center [253, 141] width 507 height 282
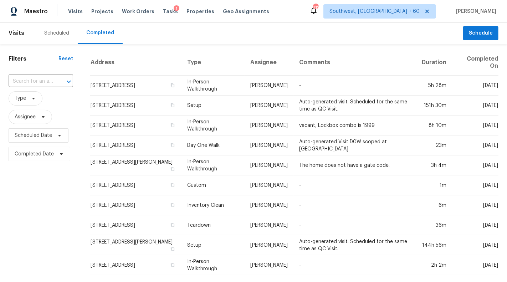
click at [40, 80] on input "text" at bounding box center [31, 81] width 45 height 11
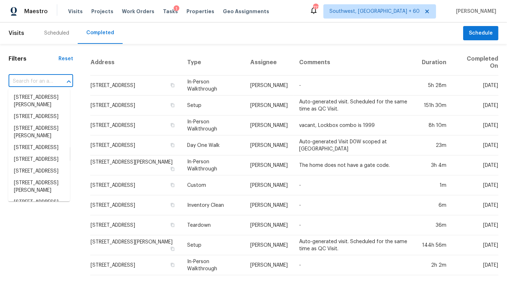
paste input "[STREET_ADDRESS][PERSON_NAME]"
type input "[STREET_ADDRESS][PERSON_NAME]"
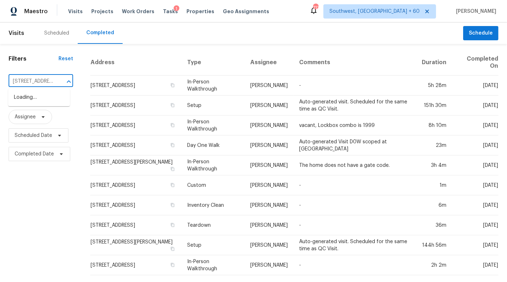
scroll to position [0, 44]
click at [33, 102] on li "[STREET_ADDRESS][PERSON_NAME]" at bounding box center [39, 101] width 62 height 19
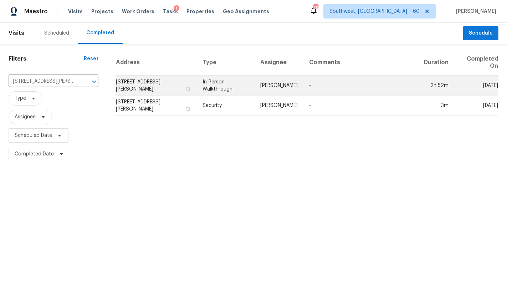
click at [394, 85] on td "-" at bounding box center [360, 86] width 115 height 20
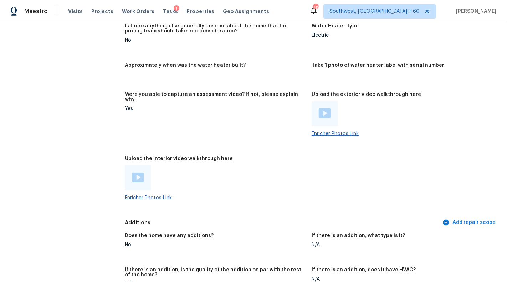
scroll to position [1240, 0]
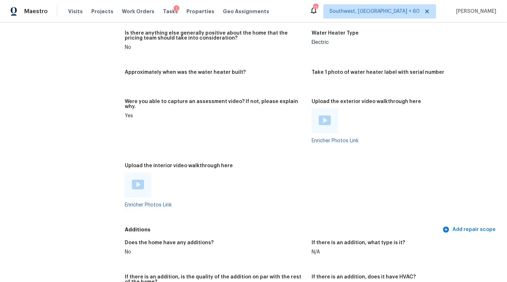
click at [327, 115] on img at bounding box center [324, 120] width 12 height 10
click at [156, 202] on link "Enricher Photos Link" at bounding box center [148, 204] width 47 height 5
click at [142, 202] on link "Enricher Photos Link" at bounding box center [148, 204] width 47 height 5
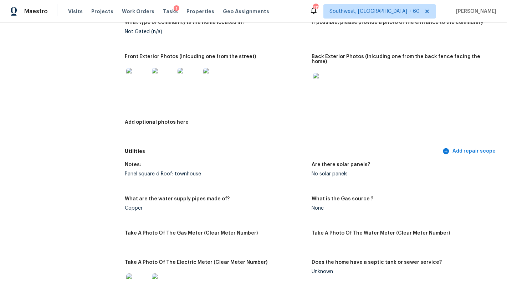
scroll to position [0, 0]
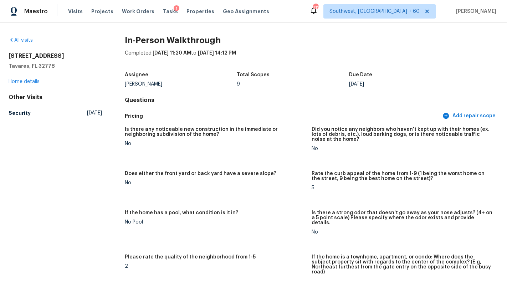
click at [19, 80] on link "Home details" at bounding box center [24, 81] width 31 height 5
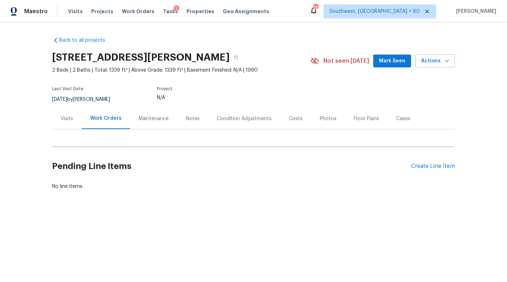
click at [62, 119] on div "Visits" at bounding box center [67, 118] width 12 height 7
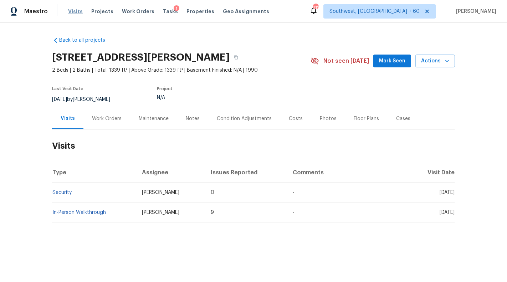
click at [71, 9] on span "Visits" at bounding box center [75, 11] width 15 height 7
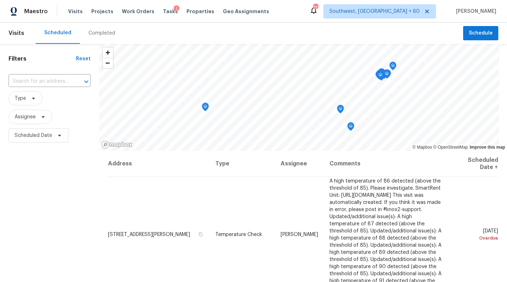
click at [104, 34] on div "Completed" at bounding box center [101, 33] width 27 height 7
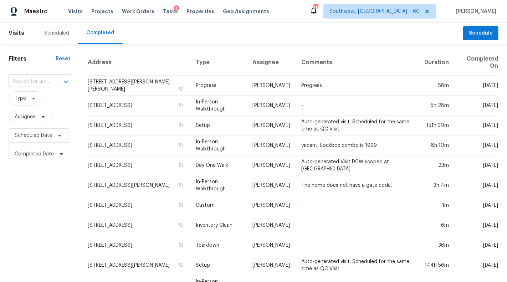
click at [18, 79] on input "text" at bounding box center [30, 81] width 42 height 11
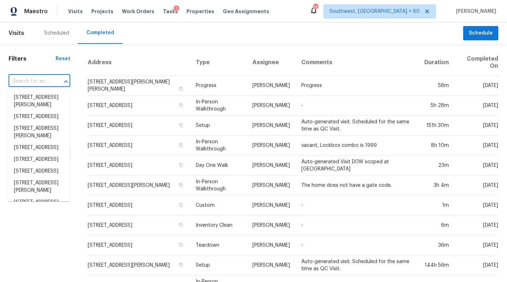
paste input "[STREET_ADDRESS][PERSON_NAME]"
type input "[STREET_ADDRESS][PERSON_NAME]"
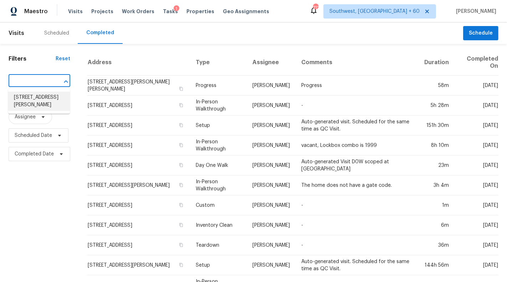
click at [27, 102] on li "[STREET_ADDRESS][PERSON_NAME]" at bounding box center [39, 101] width 62 height 19
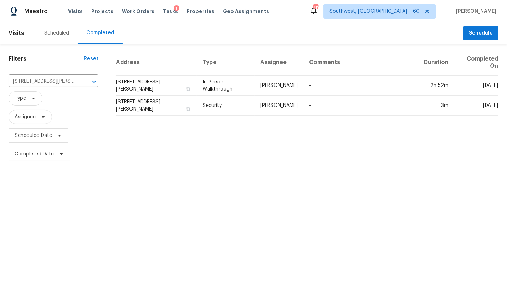
click at [374, 163] on html "Maestro Visits Projects Work Orders Tasks 1 Properties Geo Assignments 712 Sout…" at bounding box center [253, 81] width 507 height 163
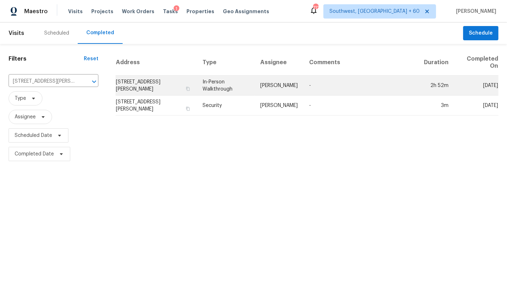
click at [374, 92] on td "-" at bounding box center [360, 86] width 115 height 20
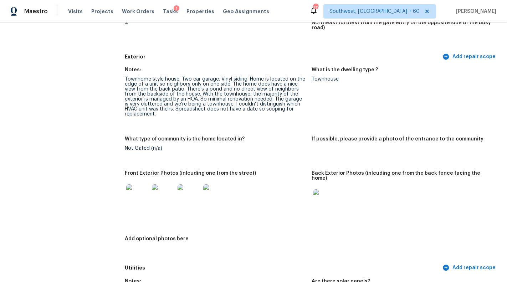
scroll to position [240, 0]
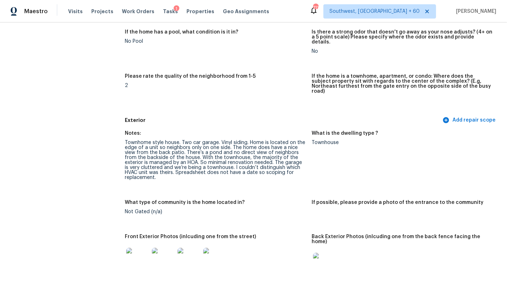
scroll to position [1441, 0]
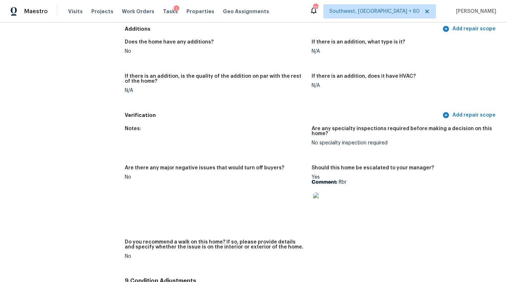
click at [323, 192] on img at bounding box center [324, 203] width 23 height 23
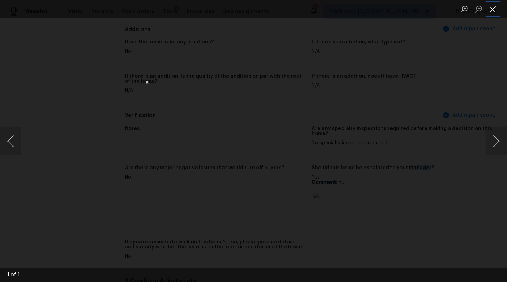
click at [489, 10] on button "Close lightbox" at bounding box center [492, 9] width 14 height 12
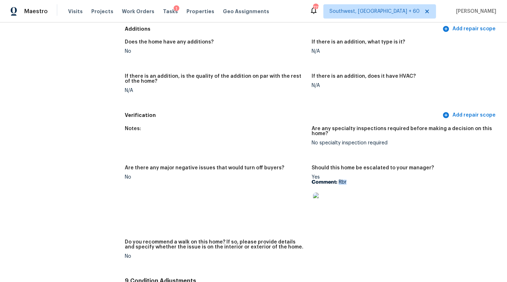
drag, startPoint x: 340, startPoint y: 165, endPoint x: 354, endPoint y: 165, distance: 14.2
click at [354, 180] on p "Comment: Rbr" at bounding box center [401, 182] width 181 height 5
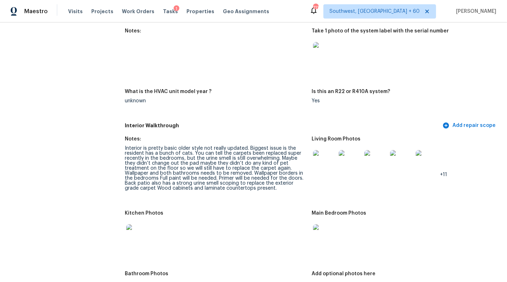
scroll to position [668, 0]
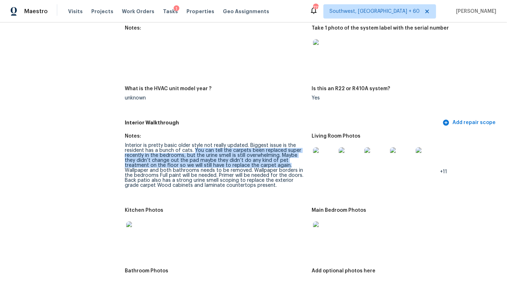
drag, startPoint x: 193, startPoint y: 135, endPoint x: 294, endPoint y: 148, distance: 101.6
click at [294, 148] on div "Interior is pretty basic older style not really updated. Biggest issue is the r…" at bounding box center [215, 165] width 181 height 45
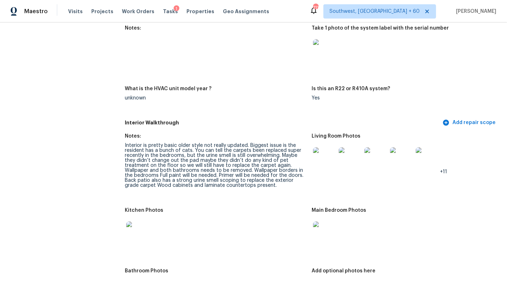
click at [280, 153] on div "Interior is pretty basic older style not really updated. Biggest issue is the r…" at bounding box center [215, 165] width 181 height 45
drag, startPoint x: 282, startPoint y: 140, endPoint x: 152, endPoint y: 147, distance: 130.6
click at [152, 147] on div "Interior is pretty basic older style not really updated. Biggest issue is the r…" at bounding box center [215, 165] width 181 height 45
click at [156, 150] on div "Interior is pretty basic older style not really updated. Biggest issue is the r…" at bounding box center [215, 165] width 181 height 45
drag, startPoint x: 124, startPoint y: 148, endPoint x: 177, endPoint y: 146, distance: 52.8
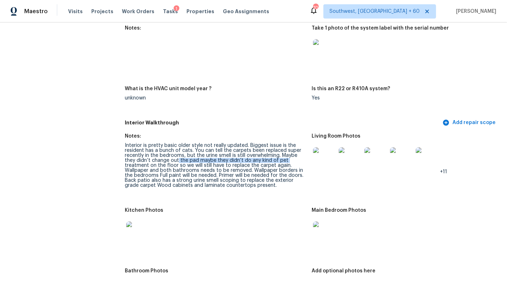
click at [177, 146] on div "Interior is pretty basic older style not really updated. Biggest issue is the r…" at bounding box center [215, 165] width 181 height 45
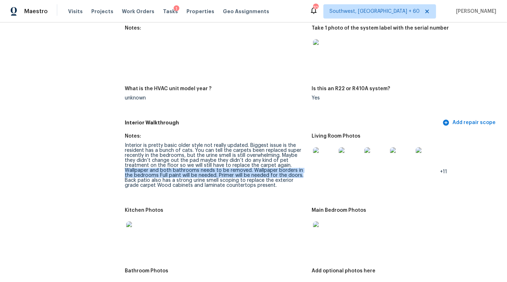
drag, startPoint x: 124, startPoint y: 156, endPoint x: 303, endPoint y: 158, distance: 178.5
click at [303, 158] on div "Interior is pretty basic older style not really updated. Biggest issue is the r…" at bounding box center [215, 165] width 181 height 45
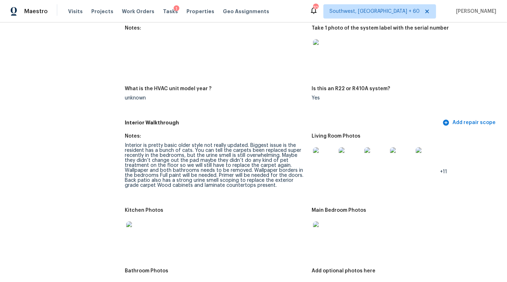
click at [259, 165] on div "Interior is pretty basic older style not really updated. Biggest issue is the r…" at bounding box center [215, 165] width 181 height 45
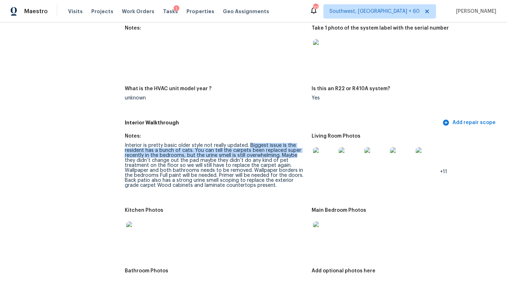
drag, startPoint x: 248, startPoint y: 131, endPoint x: 302, endPoint y: 142, distance: 55.6
click at [302, 143] on div "Interior is pretty basic older style not really updated. Biggest issue is the r…" at bounding box center [215, 165] width 181 height 45
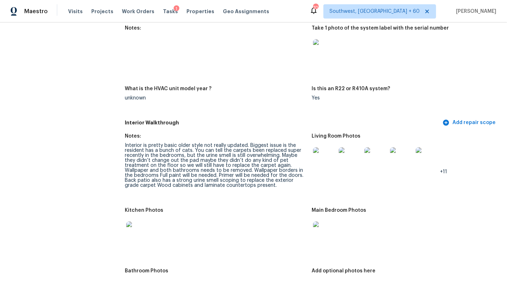
click at [230, 172] on div "Interior is pretty basic older style not really updated. Biggest issue is the r…" at bounding box center [215, 165] width 181 height 45
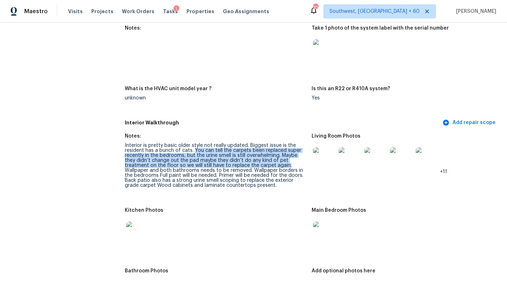
drag, startPoint x: 194, startPoint y: 135, endPoint x: 295, endPoint y: 148, distance: 101.4
click at [295, 148] on div "Interior is pretty basic older style not really updated. Biggest issue is the r…" at bounding box center [215, 165] width 181 height 45
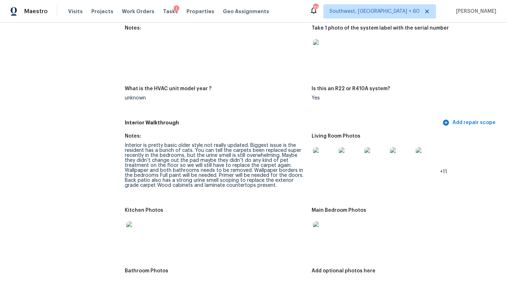
click at [266, 153] on div "Interior is pretty basic older style not really updated. Biggest issue is the r…" at bounding box center [215, 165] width 181 height 45
drag, startPoint x: 195, startPoint y: 135, endPoint x: 292, endPoint y: 137, distance: 97.6
click at [297, 143] on div "Interior is pretty basic older style not really updated. Biggest issue is the r…" at bounding box center [215, 165] width 181 height 45
click at [193, 156] on div "Interior is pretty basic older style not really updated. Biggest issue is the r…" at bounding box center [215, 165] width 181 height 45
drag, startPoint x: 195, startPoint y: 135, endPoint x: 275, endPoint y: 135, distance: 80.2
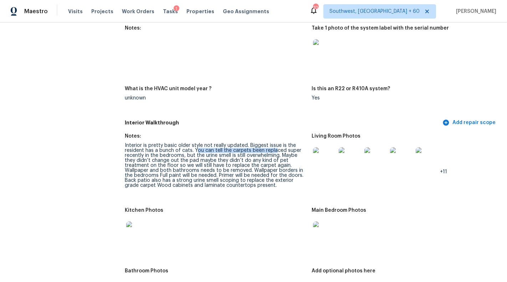
click at [275, 143] on div "Interior is pretty basic older style not really updated. Biggest issue is the r…" at bounding box center [215, 165] width 181 height 45
click at [263, 153] on div "Interior is pretty basic older style not really updated. Biggest issue is the r…" at bounding box center [215, 165] width 181 height 45
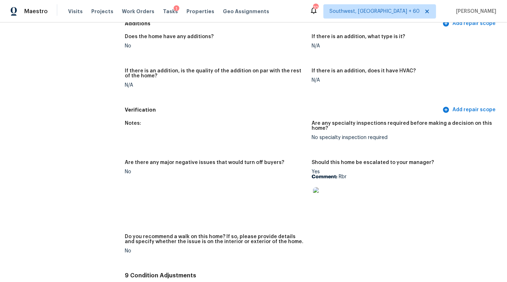
scroll to position [1449, 0]
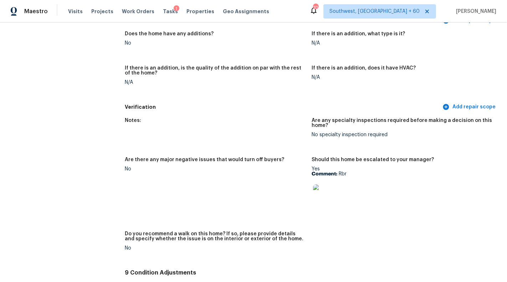
click at [326, 187] on img at bounding box center [324, 195] width 23 height 23
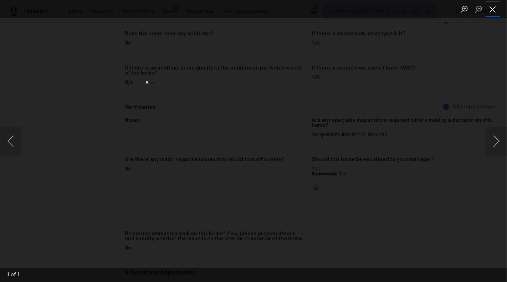
click at [491, 14] on button "Close lightbox" at bounding box center [492, 9] width 14 height 12
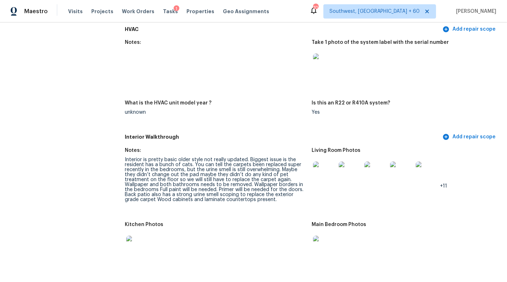
scroll to position [641, 0]
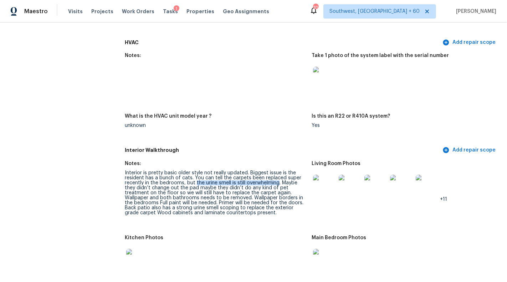
drag, startPoint x: 195, startPoint y: 167, endPoint x: 279, endPoint y: 168, distance: 83.7
click at [279, 170] on div "Interior is pretty basic older style not really updated. Biggest issue is the r…" at bounding box center [215, 192] width 181 height 45
copy div "the urine smell is still overwhelming"
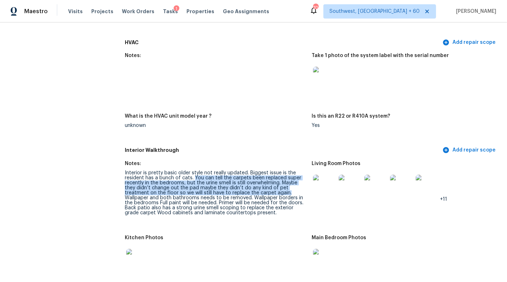
drag, startPoint x: 193, startPoint y: 162, endPoint x: 290, endPoint y: 178, distance: 98.9
click at [290, 178] on div "Interior is pretty basic older style not really updated. Biggest issue is the r…" at bounding box center [215, 192] width 181 height 45
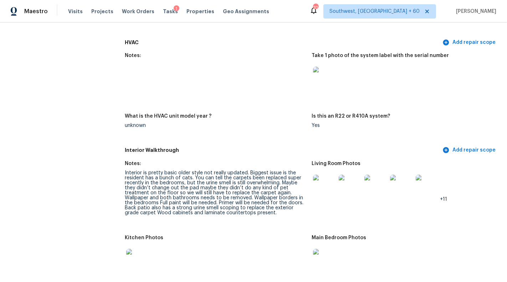
click at [199, 187] on div "Interior is pretty basic older style not really updated. Biggest issue is the r…" at bounding box center [215, 192] width 181 height 45
drag, startPoint x: 125, startPoint y: 182, endPoint x: 248, endPoint y: 183, distance: 122.2
click at [248, 183] on div "Interior is pretty basic older style not really updated. Biggest issue is the r…" at bounding box center [215, 192] width 181 height 45
copy div "Wallpaper and both bathrooms needs to be removed"
click at [223, 211] on figure "Notes: Interior is pretty basic older style not really updated. Biggest issue i…" at bounding box center [218, 194] width 187 height 66
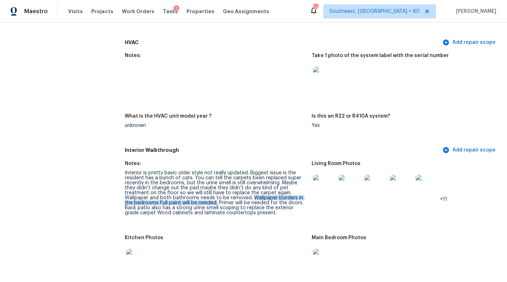
drag, startPoint x: 251, startPoint y: 182, endPoint x: 217, endPoint y: 187, distance: 34.5
click at [217, 187] on div "Interior is pretty basic older style not really updated. Biggest issue is the r…" at bounding box center [215, 192] width 181 height 45
copy div "Wallpaper borders in the bedrooms Full paint will be needed."
click at [225, 193] on div "Interior is pretty basic older style not really updated. Biggest issue is the r…" at bounding box center [215, 192] width 181 height 45
drag, startPoint x: 244, startPoint y: 188, endPoint x: 308, endPoint y: 188, distance: 63.4
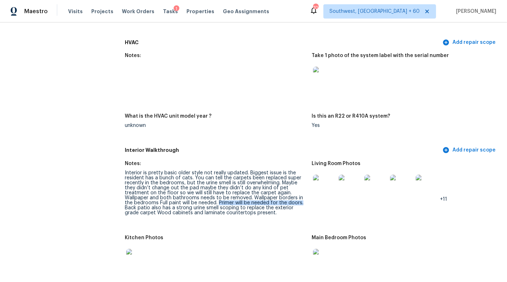
click at [308, 188] on figure "Notes: Interior is pretty basic older style not really updated. Biggest issue i…" at bounding box center [218, 194] width 187 height 66
copy div "Primer will be needed for the doors."
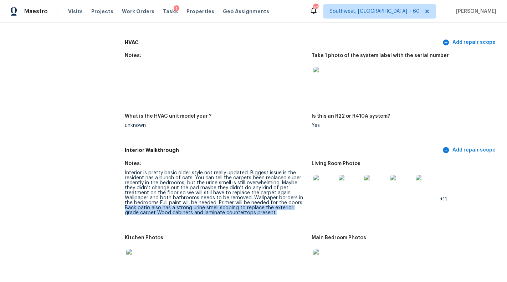
drag, startPoint x: 124, startPoint y: 193, endPoint x: 307, endPoint y: 198, distance: 183.2
click at [307, 198] on figure "Notes: Interior is pretty basic older style not really updated. Biggest issue i…" at bounding box center [218, 194] width 187 height 66
copy div "Back patio also has a strong urine smell scoping to replace the exterior grade …"
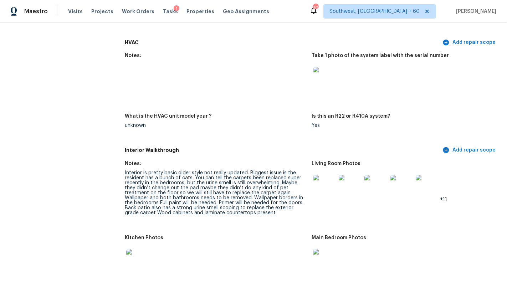
click at [389, 235] on div "Main Bedroom Photos" at bounding box center [401, 239] width 181 height 9
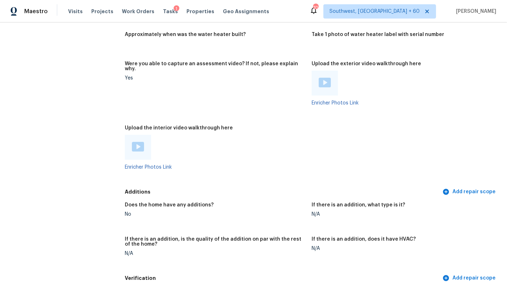
scroll to position [1279, 0]
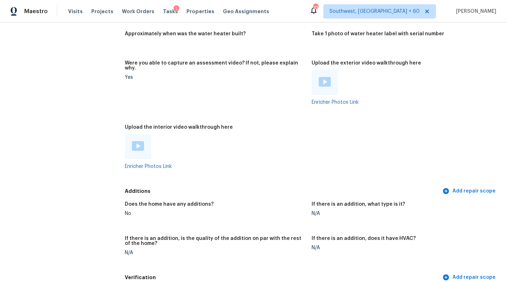
click at [138, 141] on img at bounding box center [138, 146] width 12 height 10
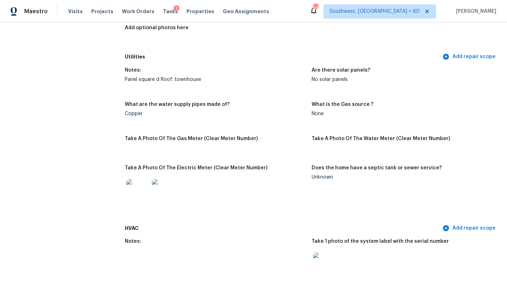
scroll to position [459, 0]
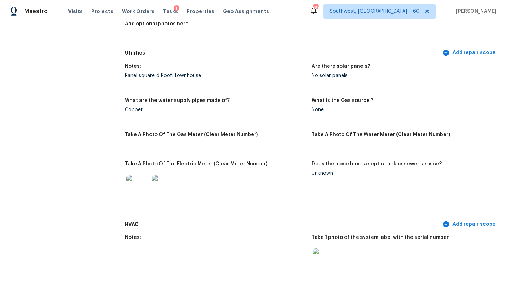
click at [320, 171] on div "Unknown" at bounding box center [401, 173] width 181 height 5
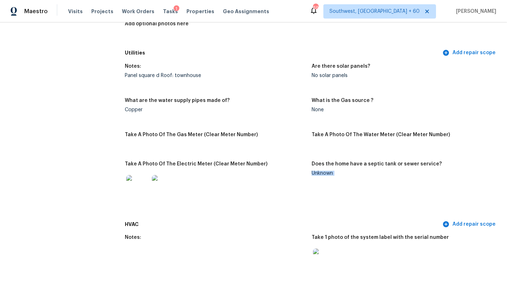
click at [320, 171] on div "Unknown" at bounding box center [401, 173] width 181 height 5
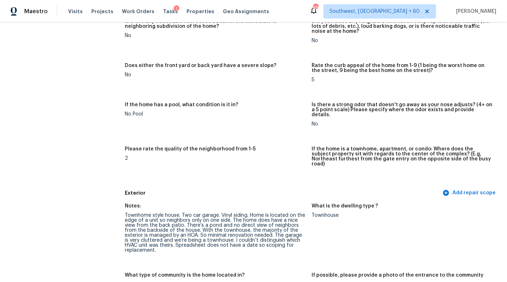
scroll to position [109, 0]
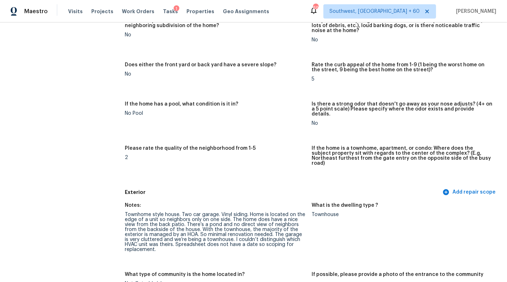
click at [208, 212] on div "Townhome style house. Two car garage. Vinyl siding. Home is located on the edge…" at bounding box center [215, 232] width 181 height 40
click at [222, 212] on div "Townhome style house. Two car garage. Vinyl siding. Home is located on the edge…" at bounding box center [215, 232] width 181 height 40
drag, startPoint x: 219, startPoint y: 203, endPoint x: 277, endPoint y: 205, distance: 57.8
click at [277, 212] on div "Townhome style house. Two car garage. Vinyl siding. Home is located on the edge…" at bounding box center [215, 232] width 181 height 40
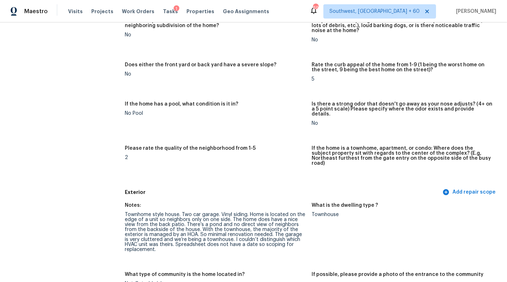
click at [283, 241] on div "Townhome style house. Two car garage. Vinyl siding. Home is located on the edge…" at bounding box center [215, 232] width 181 height 40
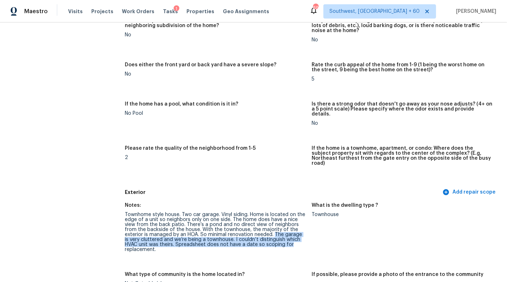
drag, startPoint x: 274, startPoint y: 225, endPoint x: 308, endPoint y: 234, distance: 35.0
click at [308, 234] on figure "Notes: Townhome style house. Two car garage. Vinyl siding. Home is located on t…" at bounding box center [218, 233] width 187 height 61
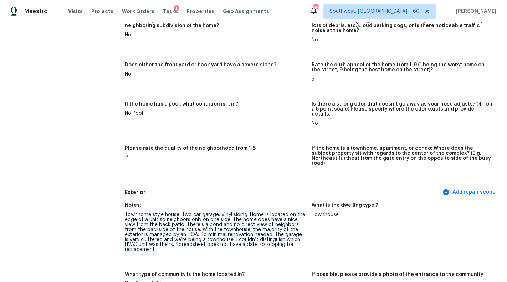
click at [278, 236] on div "Townhome style house. Two car garage. Vinyl siding. Home is located on the edge…" at bounding box center [215, 232] width 181 height 40
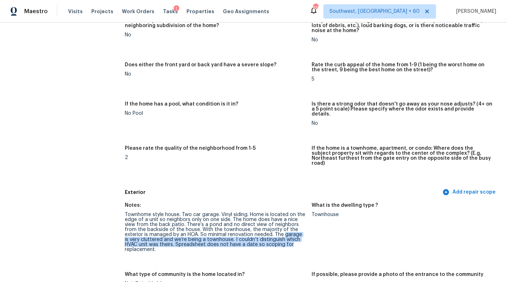
drag, startPoint x: 284, startPoint y: 225, endPoint x: 292, endPoint y: 236, distance: 13.8
click at [292, 236] on div "Townhome style house. Two car garage. Vinyl siding. Home is located on the edge…" at bounding box center [215, 232] width 181 height 40
click at [225, 236] on div "Townhome style house. Two car garage. Vinyl siding. Home is located on the edge…" at bounding box center [215, 232] width 181 height 40
drag, startPoint x: 286, startPoint y: 223, endPoint x: 288, endPoint y: 230, distance: 7.0
click at [288, 230] on div "Townhome style house. Two car garage. Vinyl siding. Home is located on the edge…" at bounding box center [215, 232] width 181 height 40
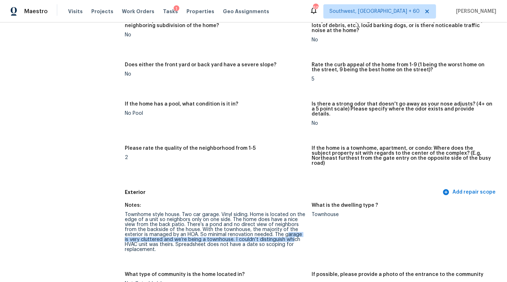
click at [283, 230] on div "Townhome style house. Two car garage. Vinyl siding. Home is located on the edge…" at bounding box center [215, 232] width 181 height 40
drag, startPoint x: 285, startPoint y: 224, endPoint x: 296, endPoint y: 236, distance: 16.4
click at [296, 236] on div "Townhome style house. Two car garage. Vinyl siding. Home is located on the edge…" at bounding box center [215, 232] width 181 height 40
click at [291, 244] on figure "Notes: Townhome style house. Two car garage. Vinyl siding. Home is located on t…" at bounding box center [218, 233] width 187 height 61
drag, startPoint x: 284, startPoint y: 225, endPoint x: 300, endPoint y: 243, distance: 24.2
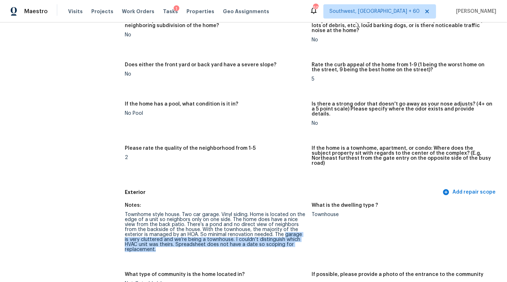
click at [300, 243] on figure "Notes: Townhome style house. Two car garage. Vinyl siding. Home is located on t…" at bounding box center [218, 233] width 187 height 61
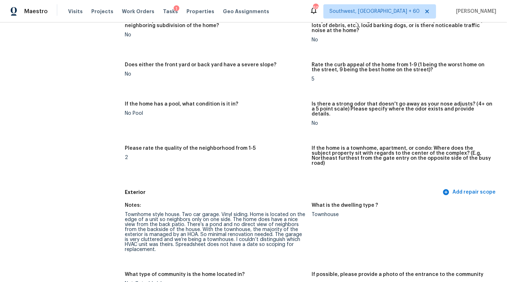
click at [288, 239] on div "Townhome style house. Two car garage. Vinyl siding. Home is located on the edge…" at bounding box center [215, 232] width 181 height 40
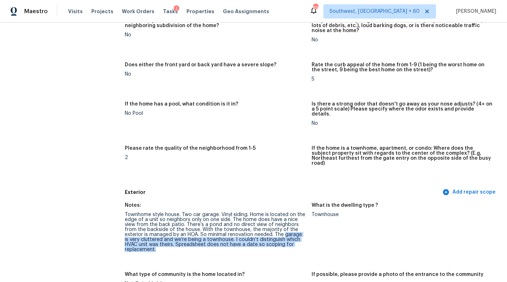
drag, startPoint x: 284, startPoint y: 224, endPoint x: 294, endPoint y: 237, distance: 16.7
click at [294, 237] on div "Townhome style house. Two car garage. Vinyl siding. Home is located on the edge…" at bounding box center [215, 232] width 181 height 40
click at [256, 247] on figure "Notes: Townhome style house. Two car garage. Vinyl siding. Home is located on t…" at bounding box center [218, 233] width 187 height 61
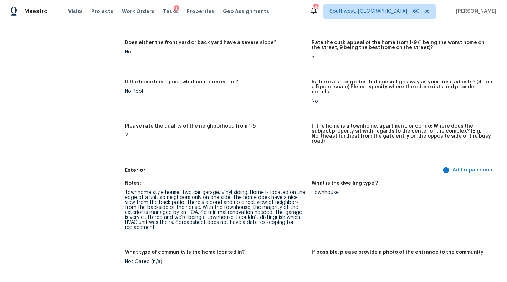
scroll to position [150, 0]
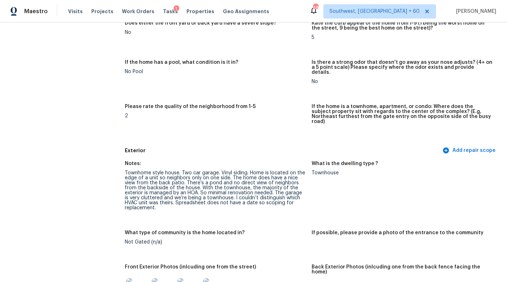
click at [238, 177] on div "Townhome style house. Two car garage. Vinyl siding. Home is located on the edge…" at bounding box center [215, 190] width 181 height 40
click at [194, 198] on div "Townhome style house. Two car garage. Vinyl siding. Home is located on the edge…" at bounding box center [215, 190] width 181 height 40
click at [133, 170] on div "Townhome style house. Two car garage. Vinyl siding. Home is located on the edge…" at bounding box center [215, 190] width 181 height 40
drag, startPoint x: 126, startPoint y: 164, endPoint x: 232, endPoint y: 167, distance: 105.5
click at [232, 170] on div "Townhome style house. Two car garage. Vinyl siding. Home is located on the edge…" at bounding box center [215, 190] width 181 height 40
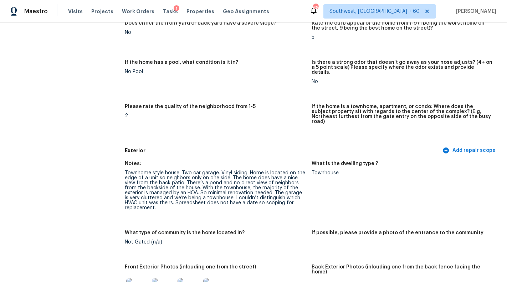
click at [188, 200] on figure "Notes: Townhome style house. Two car garage. Vinyl siding. Home is located on t…" at bounding box center [218, 191] width 187 height 61
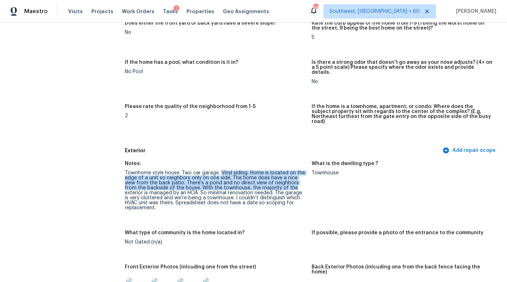
drag, startPoint x: 220, startPoint y: 163, endPoint x: 289, endPoint y: 178, distance: 70.4
click at [290, 178] on div "Townhome style house. Two car garage. Vinyl siding. Home is located on the edge…" at bounding box center [215, 190] width 181 height 40
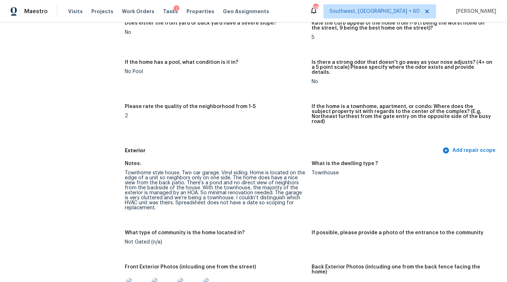
click at [250, 192] on div "Townhome style house. Two car garage. Vinyl siding. Home is located on the edge…" at bounding box center [215, 190] width 181 height 40
drag, startPoint x: 252, startPoint y: 162, endPoint x: 280, endPoint y: 162, distance: 28.5
click at [280, 170] on div "Townhome style house. Two car garage. Vinyl siding. Home is located on the edge…" at bounding box center [215, 190] width 181 height 40
click at [276, 173] on div "Townhome style house. Two car garage. Vinyl siding. Home is located on the edge…" at bounding box center [215, 190] width 181 height 40
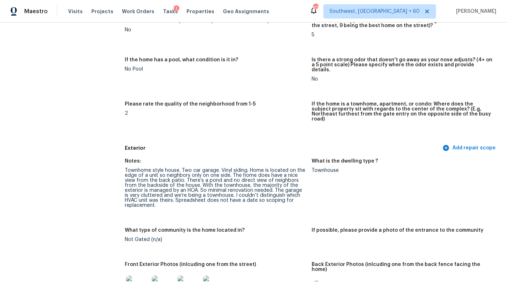
scroll to position [250, 0]
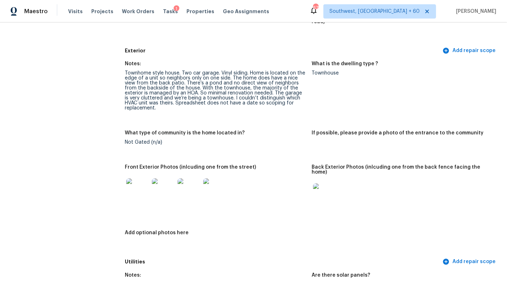
click at [140, 182] on img at bounding box center [137, 189] width 23 height 23
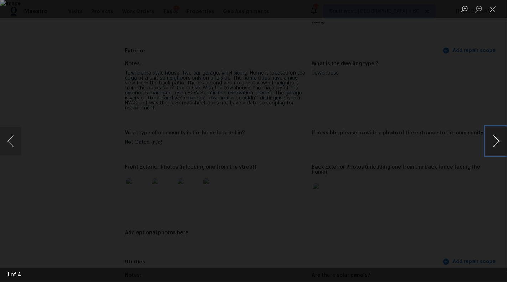
click at [504, 144] on button "Next image" at bounding box center [495, 141] width 21 height 28
click at [495, 15] on button "Close lightbox" at bounding box center [492, 9] width 14 height 12
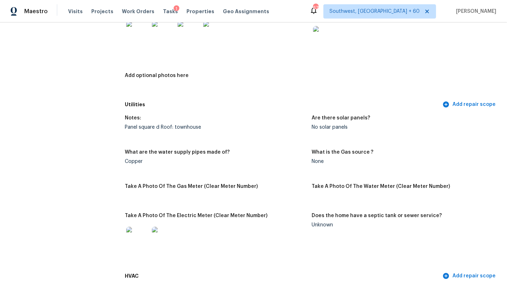
scroll to position [453, 0]
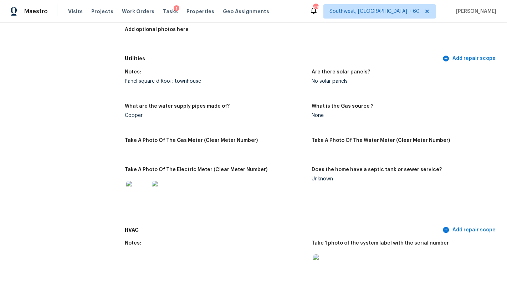
click at [128, 181] on img at bounding box center [137, 192] width 23 height 23
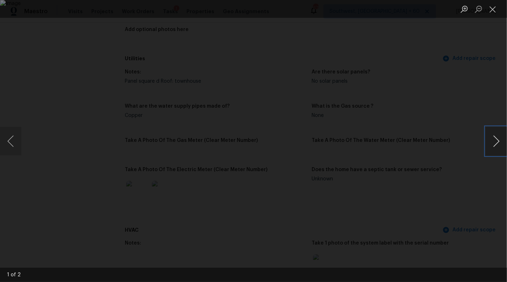
click at [494, 142] on button "Next image" at bounding box center [495, 141] width 21 height 28
click at [490, 11] on button "Close lightbox" at bounding box center [492, 9] width 14 height 12
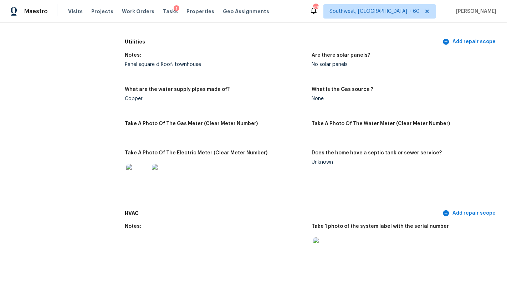
scroll to position [487, 0]
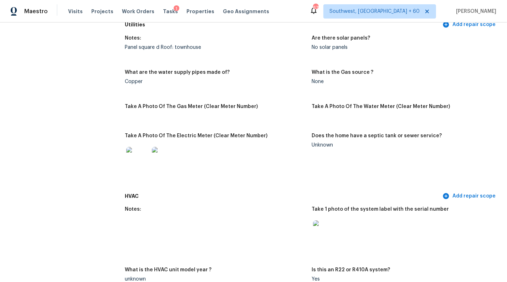
click at [325, 220] on img at bounding box center [324, 231] width 23 height 23
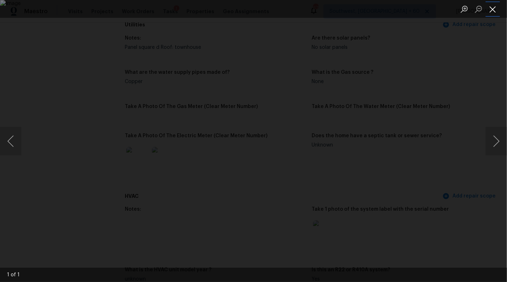
click at [494, 10] on button "Close lightbox" at bounding box center [492, 9] width 14 height 12
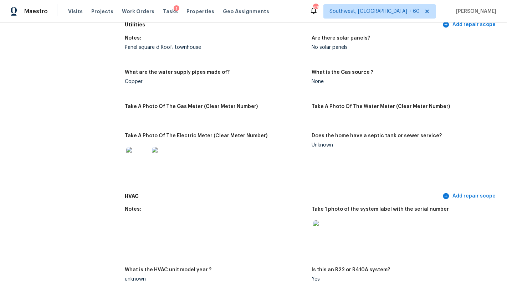
click at [472, 162] on figure "Does the home have a septic tank or sewer service? Unknown" at bounding box center [404, 159] width 187 height 52
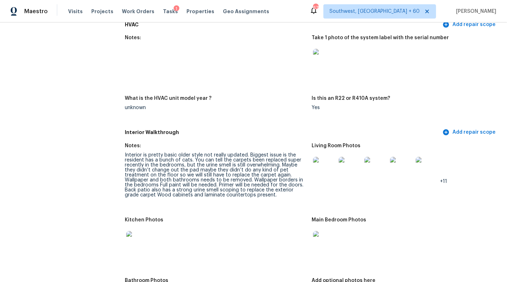
scroll to position [680, 0]
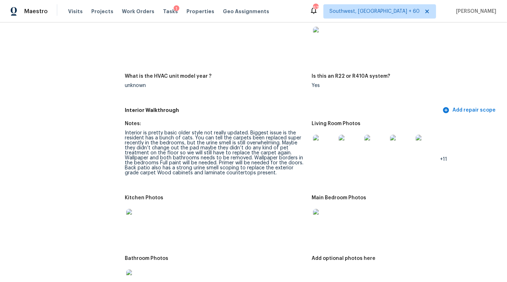
click at [324, 135] on img at bounding box center [324, 146] width 23 height 23
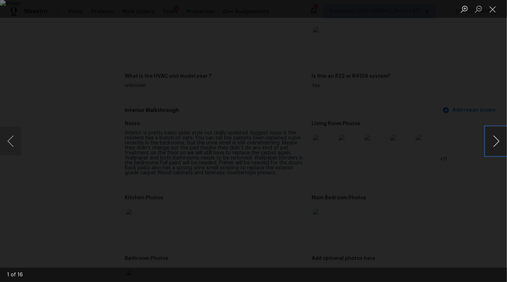
click at [499, 144] on button "Next image" at bounding box center [495, 141] width 21 height 28
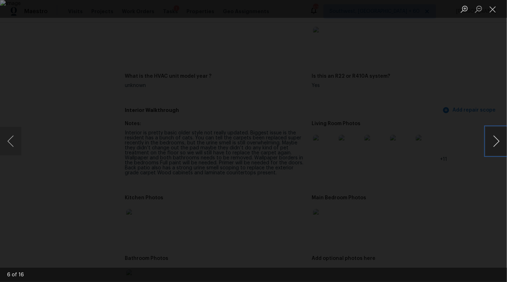
click at [499, 144] on button "Next image" at bounding box center [495, 141] width 21 height 28
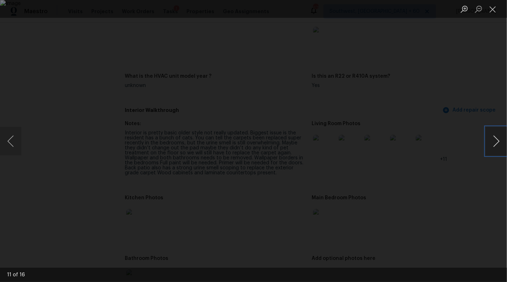
click at [499, 144] on button "Next image" at bounding box center [495, 141] width 21 height 28
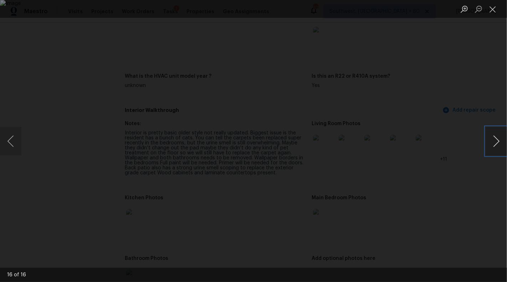
click at [499, 144] on button "Next image" at bounding box center [495, 141] width 21 height 28
click at [489, 13] on button "Close lightbox" at bounding box center [492, 9] width 14 height 12
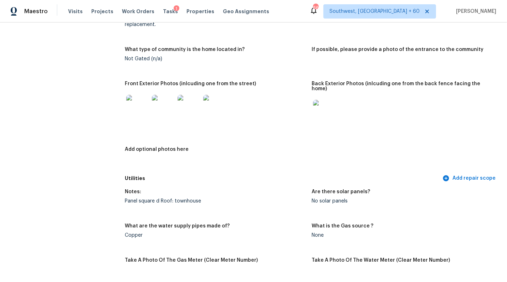
scroll to position [145, 0]
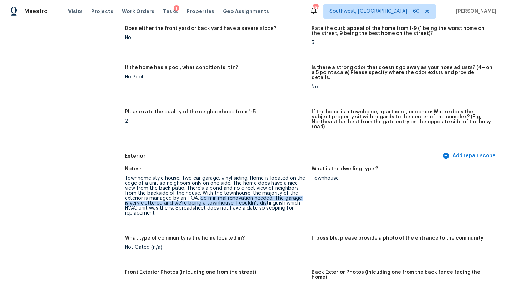
drag, startPoint x: 199, startPoint y: 188, endPoint x: 259, endPoint y: 193, distance: 59.7
click at [259, 193] on div "Townhome style house. Two car garage. Vinyl siding. Home is located on the edge…" at bounding box center [215, 196] width 181 height 40
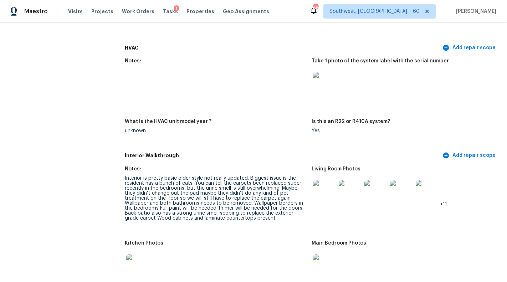
scroll to position [663, 0]
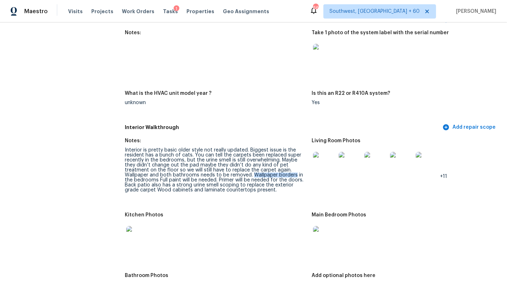
drag, startPoint x: 252, startPoint y: 160, endPoint x: 294, endPoint y: 160, distance: 42.4
click at [294, 160] on div "Interior is pretty basic older style not really updated. Biggest issue is the r…" at bounding box center [215, 169] width 181 height 45
drag, startPoint x: 237, startPoint y: 165, endPoint x: 274, endPoint y: 164, distance: 37.1
click at [274, 165] on div "Interior is pretty basic older style not really updated. Biggest issue is the r…" at bounding box center [215, 169] width 181 height 45
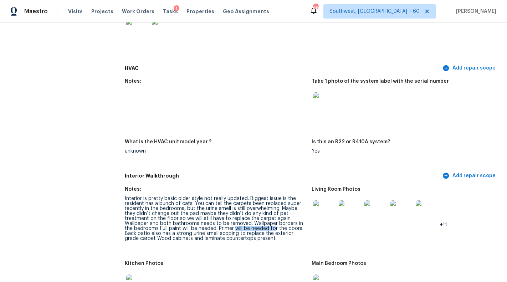
scroll to position [611, 0]
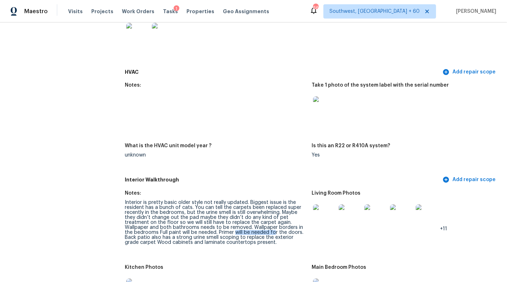
click at [321, 204] on img at bounding box center [324, 215] width 23 height 23
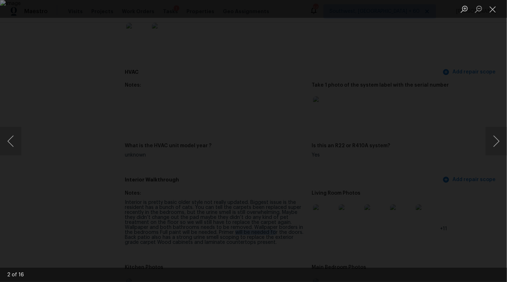
click at [266, 97] on img "Lightbox" at bounding box center [253, 141] width 507 height 282
click at [492, 10] on button "Close lightbox" at bounding box center [492, 9] width 14 height 12
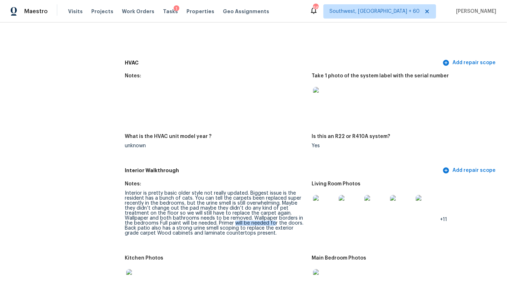
scroll to position [631, 0]
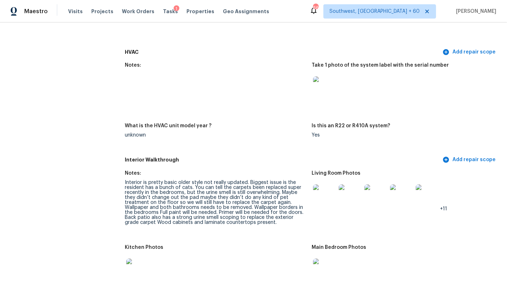
click at [252, 207] on div "Interior is pretty basic older style not really updated. Biggest issue is the r…" at bounding box center [215, 202] width 181 height 45
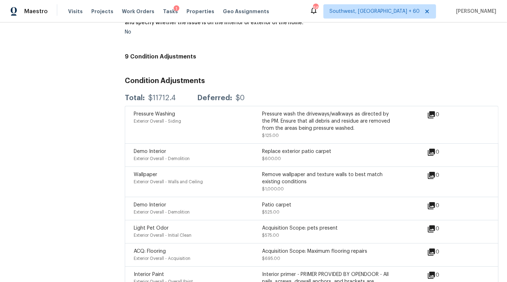
scroll to position [1772, 0]
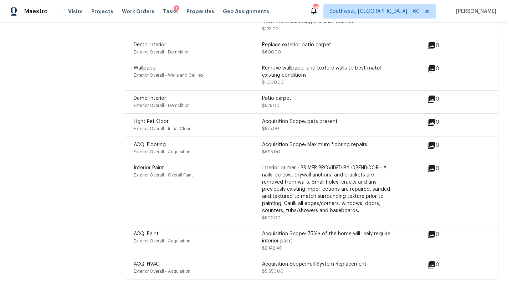
click at [312, 260] on div "Acquisition Scope: Full System Replacement $5,550.00" at bounding box center [326, 267] width 128 height 14
click at [156, 269] on span "Exterior Overall - Acquisition" at bounding box center [162, 271] width 57 height 4
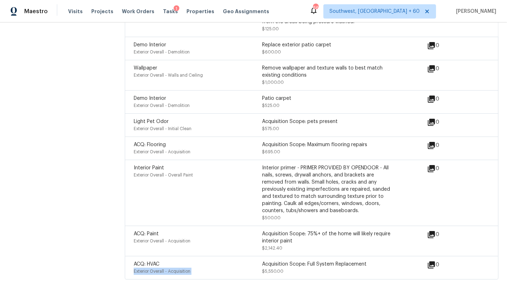
click at [156, 269] on span "Exterior Overall - Acquisition" at bounding box center [162, 271] width 57 height 4
click at [180, 269] on span "Exterior Overall - Acquisition" at bounding box center [162, 271] width 57 height 4
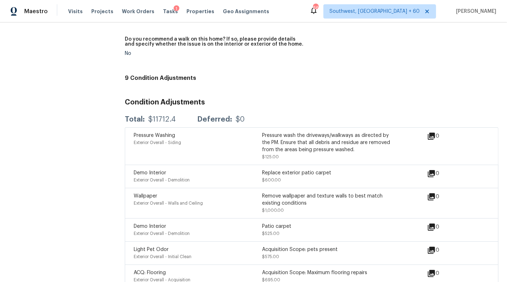
scroll to position [1640, 0]
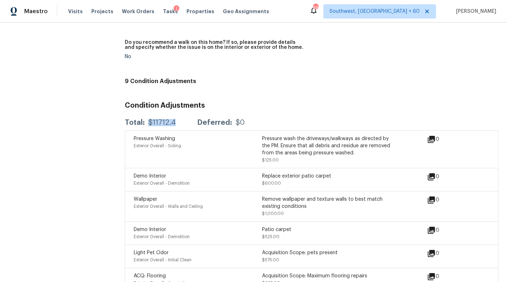
drag, startPoint x: 146, startPoint y: 108, endPoint x: 179, endPoint y: 108, distance: 33.1
click at [179, 119] on div "Total: $11712.4 Deferred: $0" at bounding box center [185, 122] width 120 height 7
copy div "$11712.4"
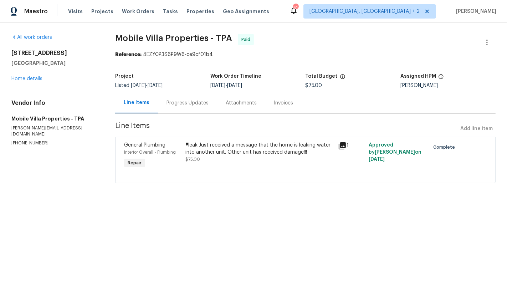
click at [269, 156] on div "#leak Just received a message that the home is leaking water into another unit.…" at bounding box center [259, 151] width 149 height 21
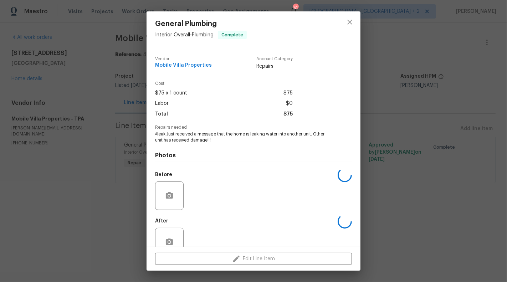
scroll to position [17, 0]
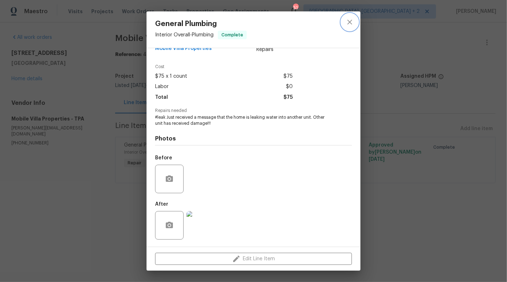
click at [351, 25] on icon "close" at bounding box center [349, 22] width 9 height 9
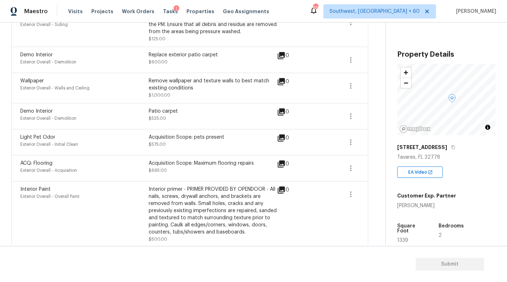
scroll to position [150, 0]
click at [350, 142] on icon "button" at bounding box center [350, 142] width 9 height 9
click at [366, 140] on div "Edit" at bounding box center [391, 139] width 56 height 7
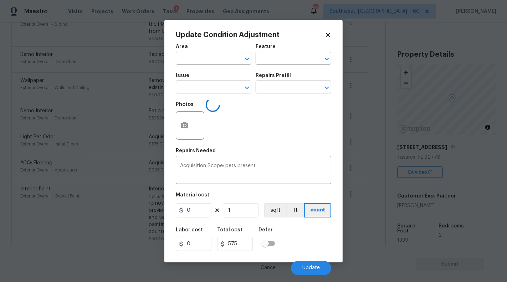
type input "Exterior Overall"
type input "Initial Clean"
type input "Light Pet Odor"
type input "575"
click at [274, 88] on input "text" at bounding box center [283, 87] width 56 height 11
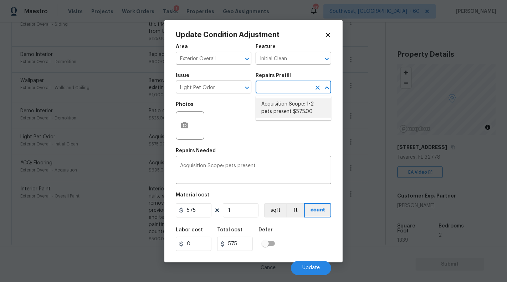
click at [328, 34] on icon at bounding box center [328, 35] width 4 height 4
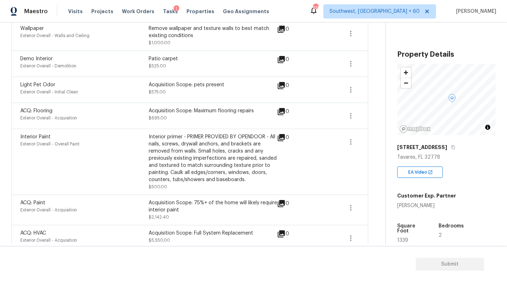
scroll to position [203, 0]
click at [217, 102] on div "ACQ: Flooring Exterior Overall - Acquisition Acquisition Scope: Maximum floorin…" at bounding box center [189, 115] width 357 height 26
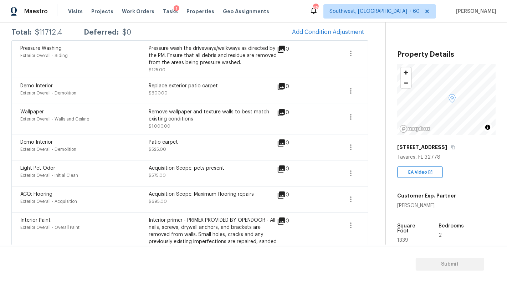
scroll to position [0, 0]
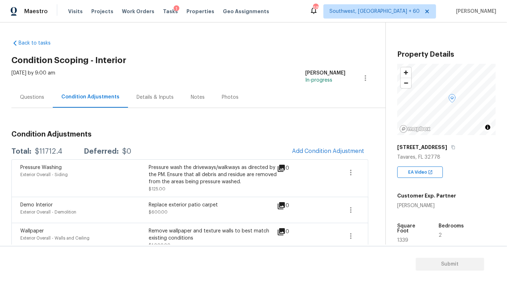
click at [218, 66] on div "Back to tasks Condition Scoping - Interior [DATE] by 9:00 am [PERSON_NAME] In-p…" at bounding box center [198, 245] width 374 height 422
click at [151, 101] on div "Details & Inputs" at bounding box center [155, 97] width 54 height 21
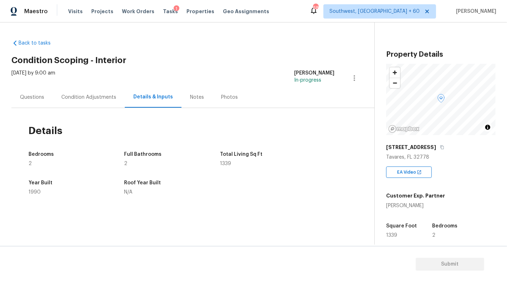
click at [191, 100] on div "Notes" at bounding box center [197, 97] width 14 height 7
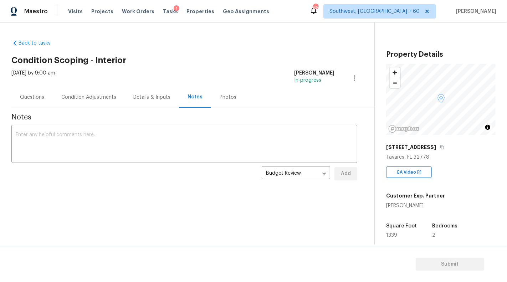
click at [95, 93] on div "Condition Adjustments" at bounding box center [89, 97] width 72 height 21
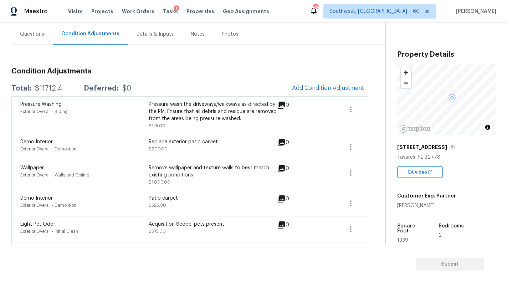
scroll to position [31, 0]
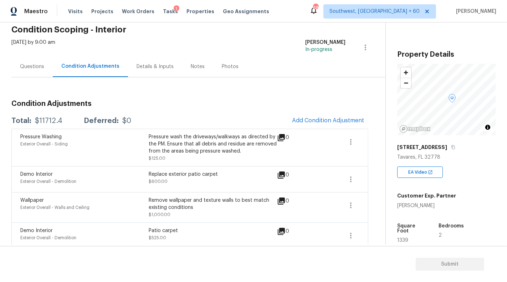
click at [32, 71] on div "Questions" at bounding box center [31, 66] width 41 height 21
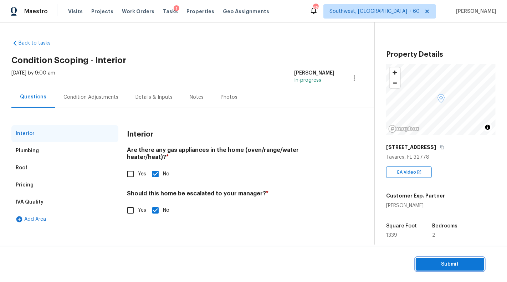
click at [451, 262] on span "Submit" at bounding box center [449, 264] width 57 height 9
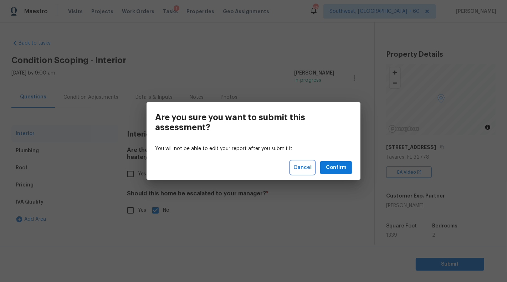
click at [293, 169] on button "Cancel" at bounding box center [302, 167] width 24 height 13
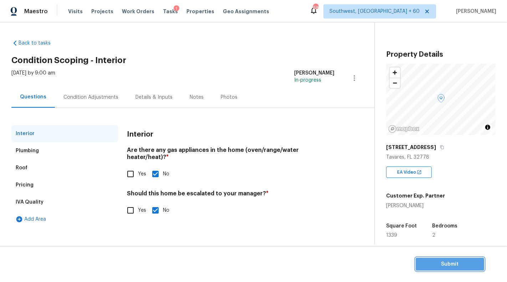
click at [440, 267] on span "Submit" at bounding box center [449, 264] width 57 height 9
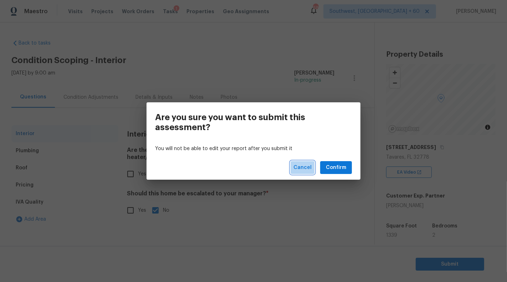
click at [309, 169] on span "Cancel" at bounding box center [302, 167] width 18 height 9
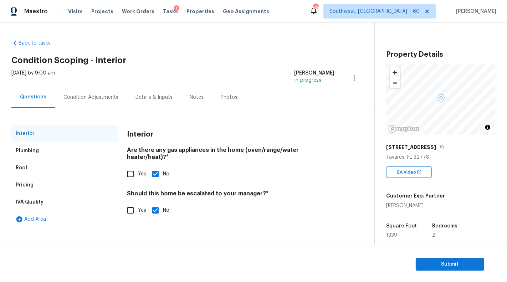
click at [414, 259] on section "Submit" at bounding box center [253, 264] width 507 height 36
click at [426, 261] on span "Submit" at bounding box center [449, 264] width 57 height 9
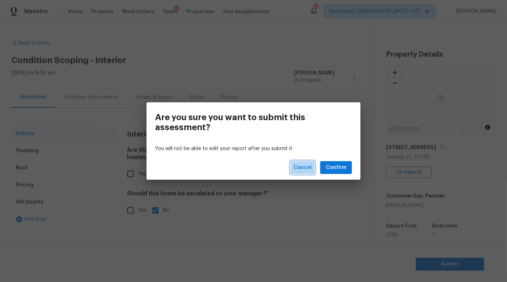
click at [301, 169] on span "Cancel" at bounding box center [302, 167] width 18 height 9
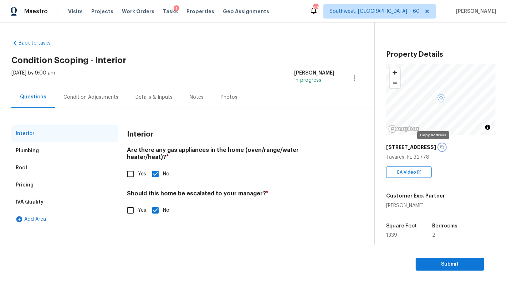
click at [439, 147] on button "button" at bounding box center [442, 147] width 6 height 6
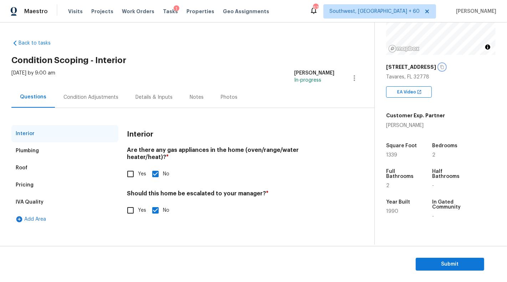
scroll to position [147, 0]
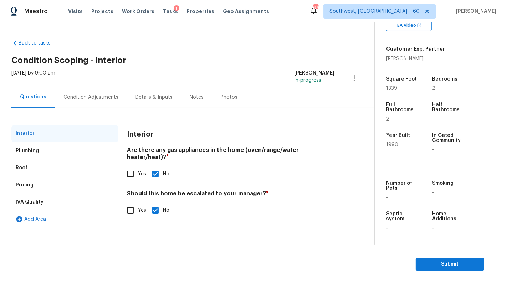
click at [104, 97] on div "Condition Adjustments" at bounding box center [90, 97] width 55 height 7
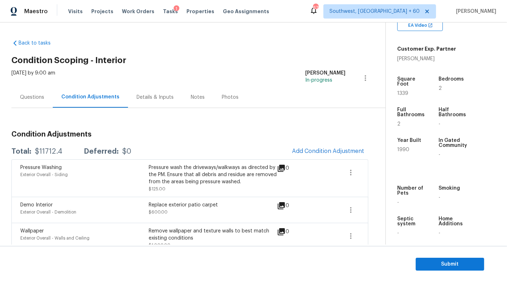
scroll to position [210, 0]
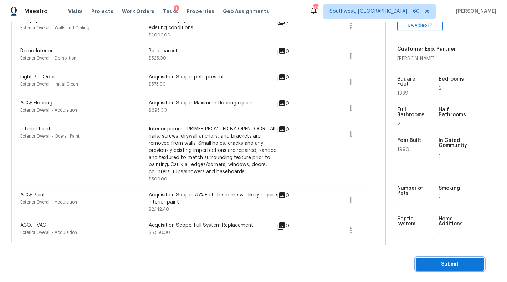
click at [463, 266] on span "Submit" at bounding box center [449, 264] width 57 height 9
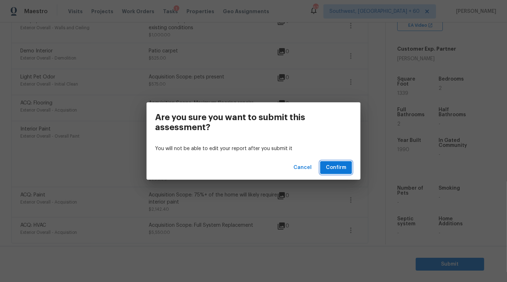
click at [335, 170] on span "Confirm" at bounding box center [336, 167] width 20 height 9
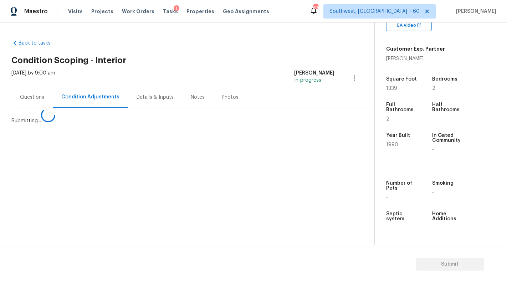
scroll to position [0, 0]
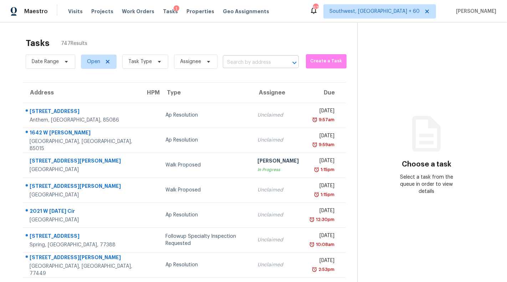
click at [250, 65] on input "text" at bounding box center [251, 62] width 56 height 11
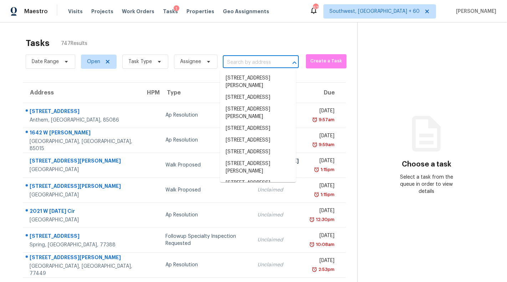
paste input "[STREET_ADDRESS][PERSON_NAME]"
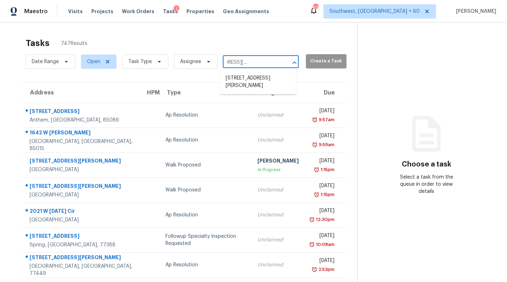
drag, startPoint x: 253, startPoint y: 62, endPoint x: 324, endPoint y: 62, distance: 71.6
click at [324, 62] on div "Date Range Open Task Type Assignee [STREET_ADDRESS][PERSON_NAME] ​ Create a Task" at bounding box center [191, 61] width 331 height 19
type input "[STREET_ADDRESS]"
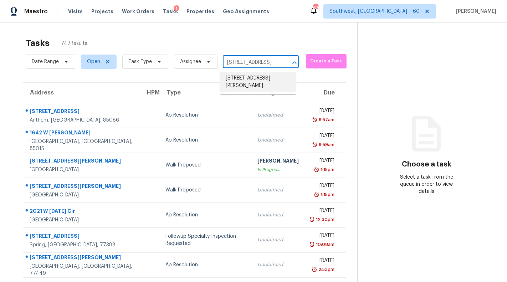
click at [270, 79] on li "[STREET_ADDRESS][PERSON_NAME]" at bounding box center [258, 81] width 76 height 19
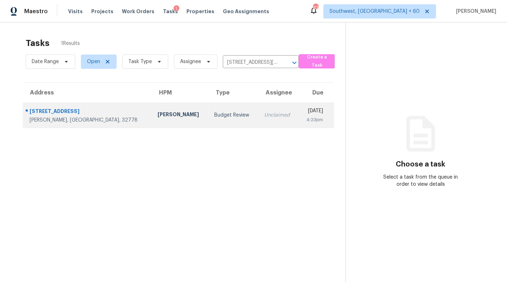
click at [258, 118] on td "Unclaimed" at bounding box center [278, 115] width 40 height 25
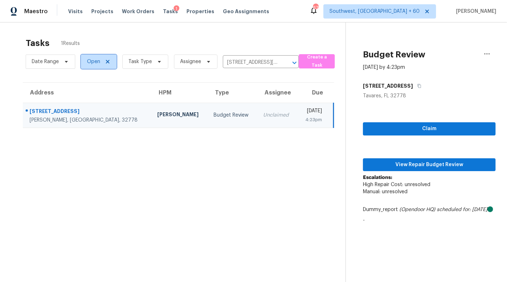
click at [88, 61] on span "Open" at bounding box center [93, 61] width 13 height 7
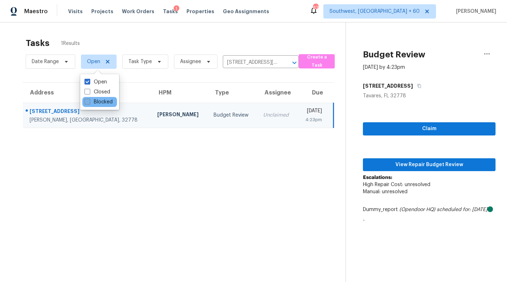
click at [101, 102] on label "Blocked" at bounding box center [98, 101] width 28 height 7
click at [89, 102] on input "Blocked" at bounding box center [86, 100] width 5 height 5
checkbox input "true"
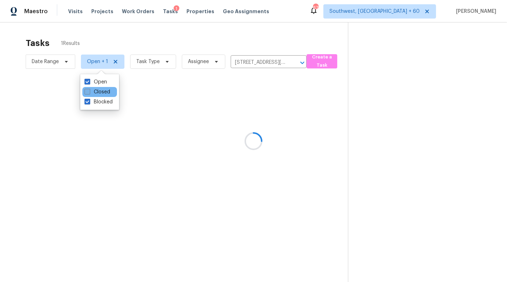
click at [100, 92] on label "Closed" at bounding box center [97, 91] width 26 height 7
click at [89, 92] on input "Closed" at bounding box center [86, 90] width 5 height 5
checkbox input "true"
click at [100, 100] on label "Blocked" at bounding box center [98, 101] width 28 height 7
click at [89, 100] on input "Blocked" at bounding box center [86, 100] width 5 height 5
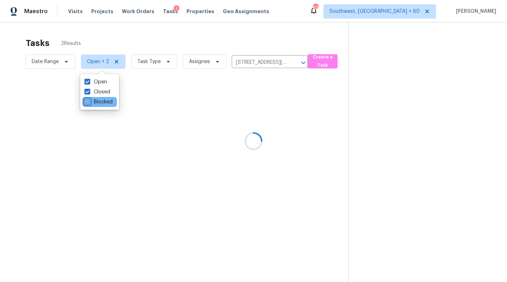
checkbox input "false"
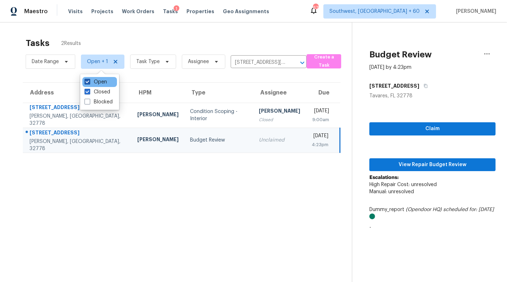
click at [100, 83] on label "Open" at bounding box center [95, 81] width 22 height 7
click at [89, 83] on input "Open" at bounding box center [86, 80] width 5 height 5
checkbox input "false"
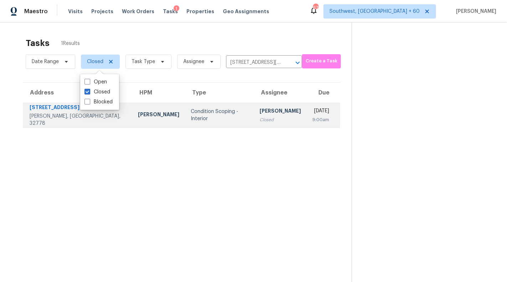
click at [259, 118] on div "Closed" at bounding box center [279, 119] width 41 height 7
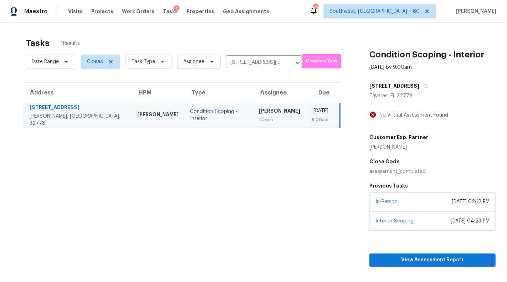
scroll to position [22, 0]
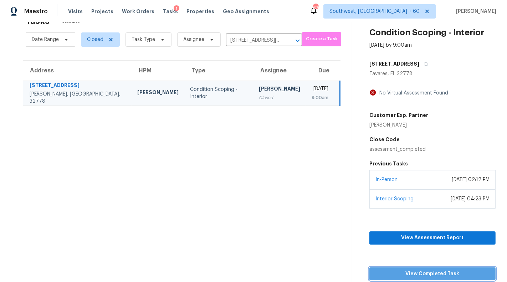
click at [426, 276] on span "View Completed Task" at bounding box center [432, 273] width 115 height 9
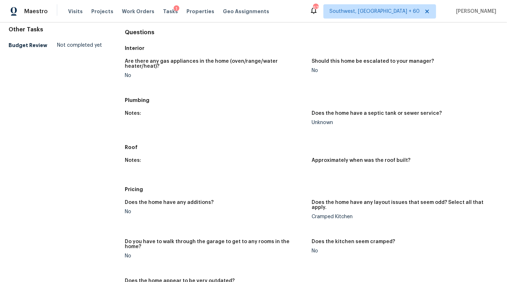
scroll to position [198, 0]
